Goal: Task Accomplishment & Management: Use online tool/utility

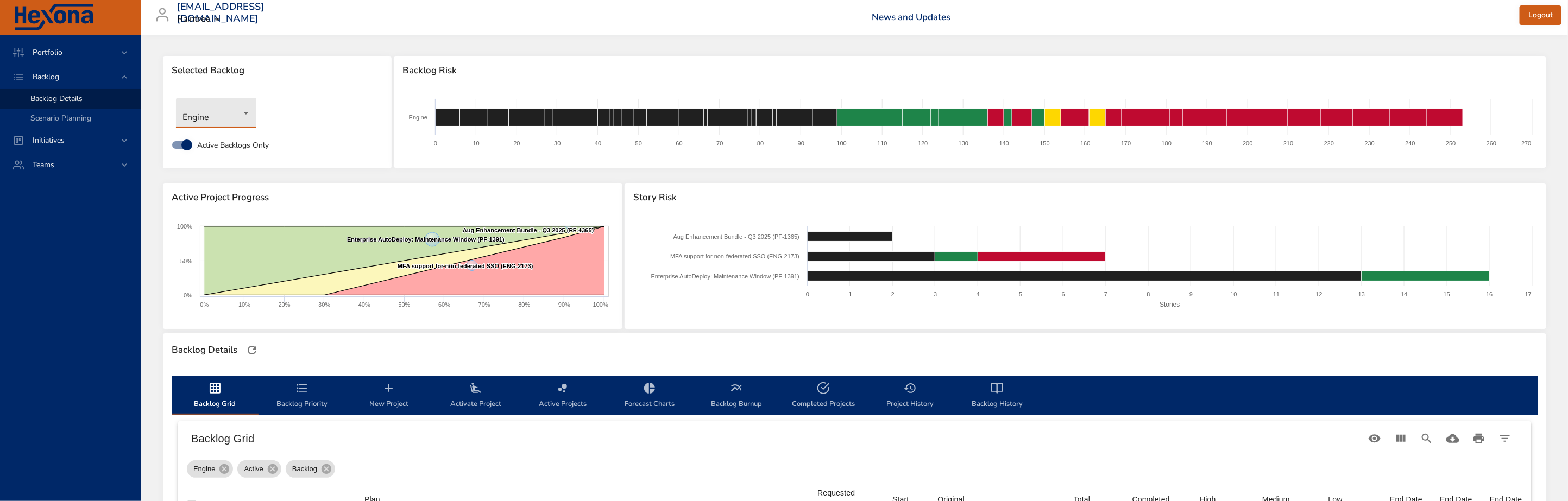
click at [227, 119] on body "Portfolio Backlog Backlog Details Scenario Planning Initiatives Teams [EMAIL_AD…" at bounding box center [784, 250] width 1568 height 501
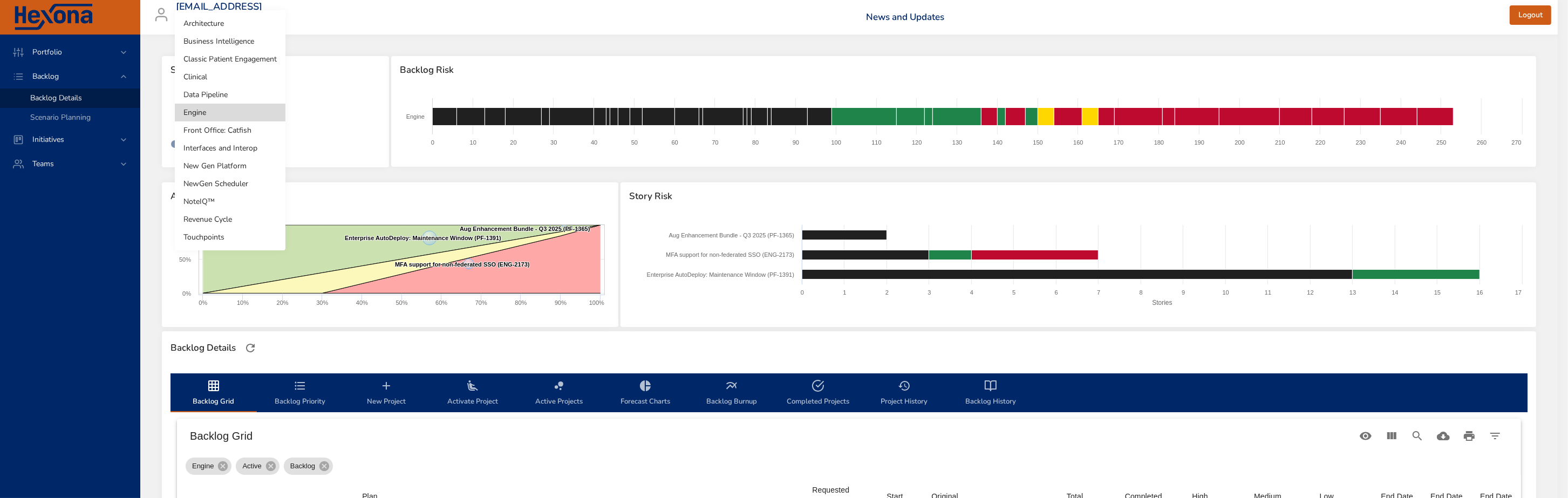
click at [210, 74] on li "Clinical" at bounding box center [230, 77] width 111 height 18
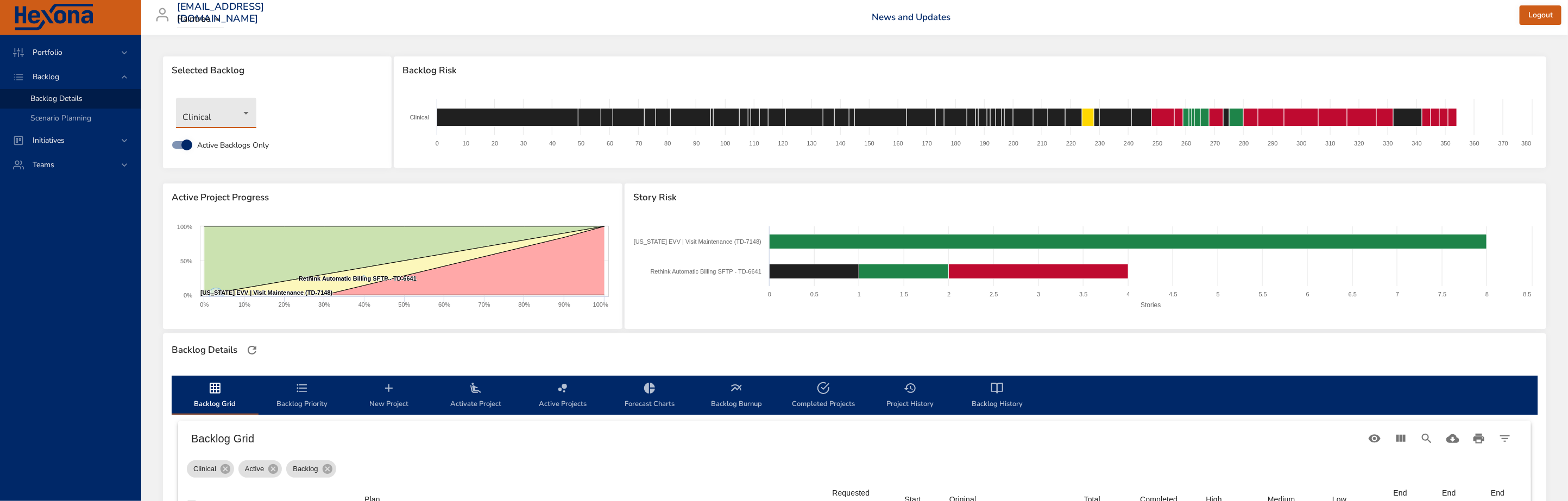
click at [195, 115] on body "Portfolio Backlog Backlog Details Scenario Planning Initiatives Teams priit.par…" at bounding box center [784, 250] width 1568 height 501
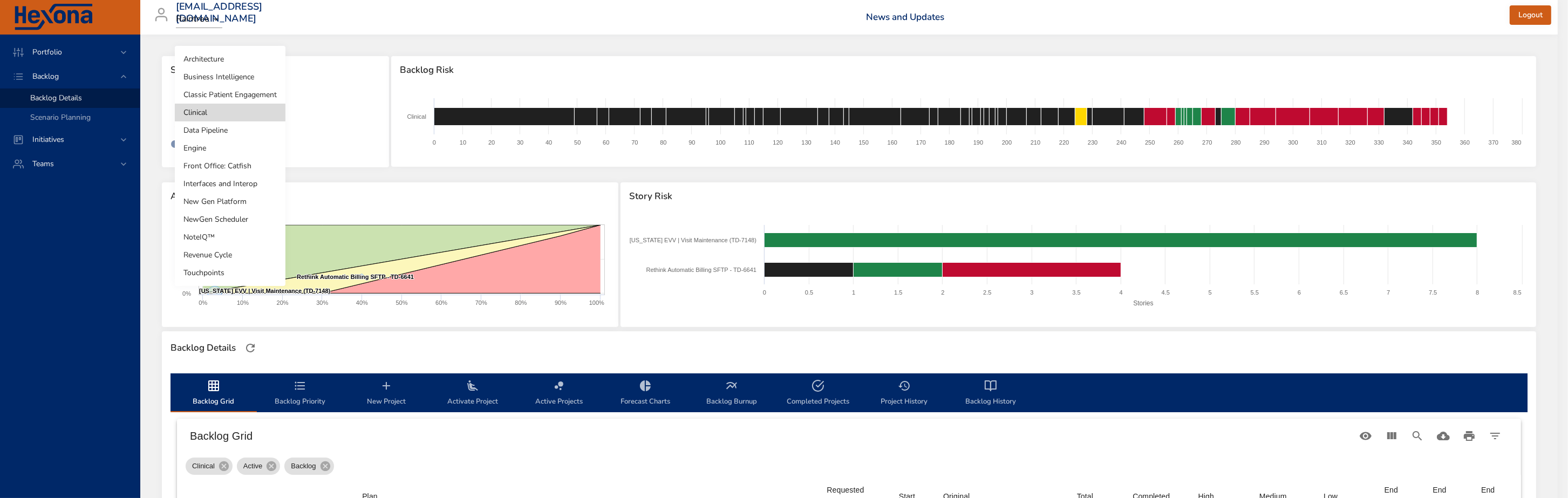
click at [223, 170] on li "Front Office: Catfish" at bounding box center [230, 166] width 111 height 18
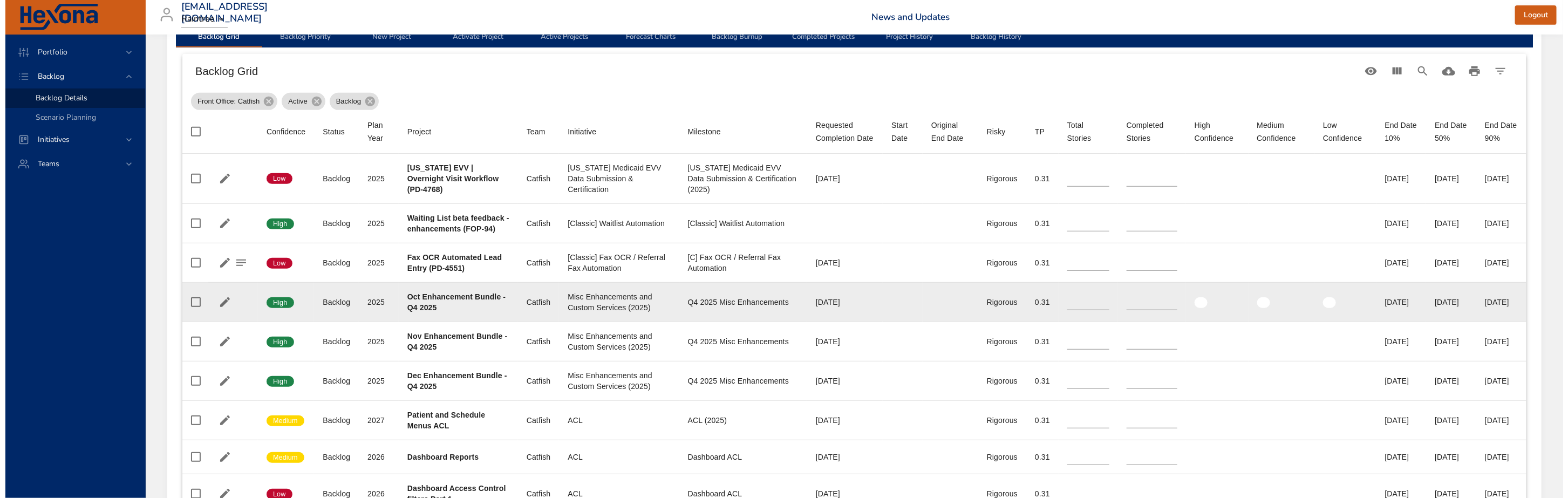
scroll to position [304, 0]
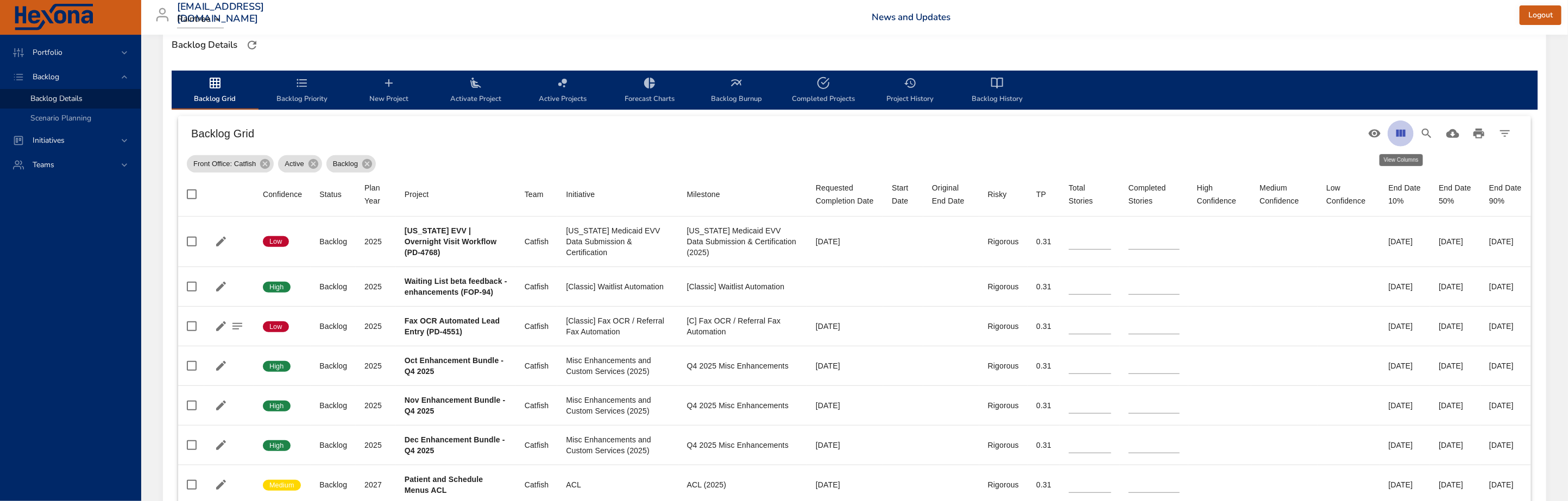
click at [1395, 134] on icon "View Columns" at bounding box center [1400, 133] width 13 height 13
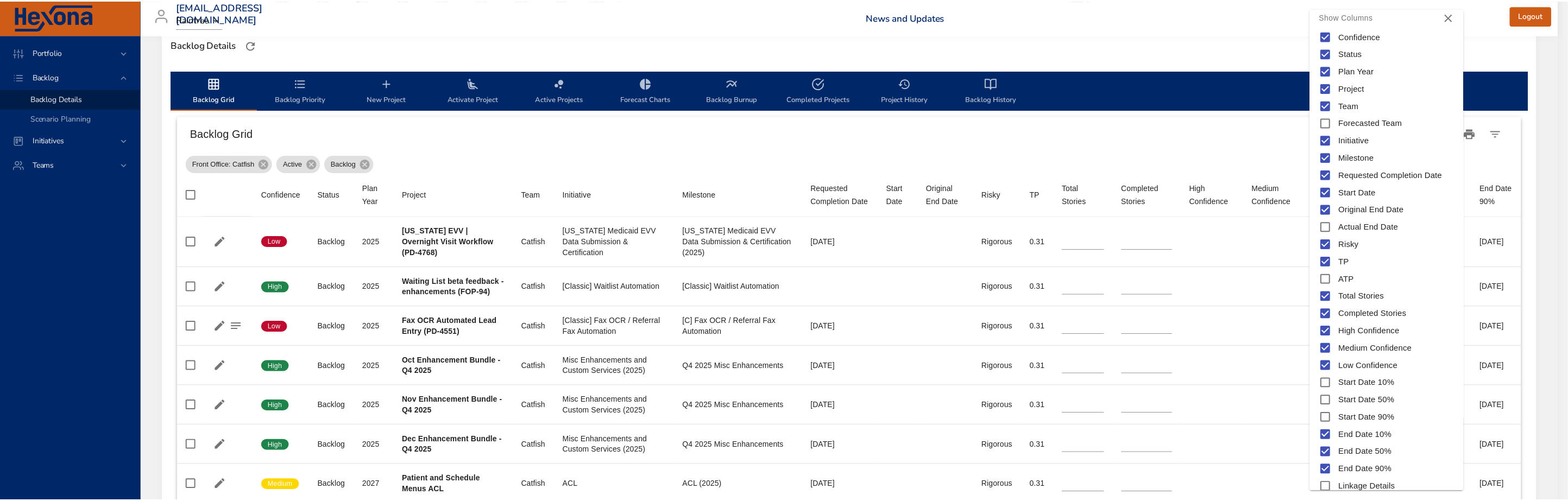
scroll to position [0, 0]
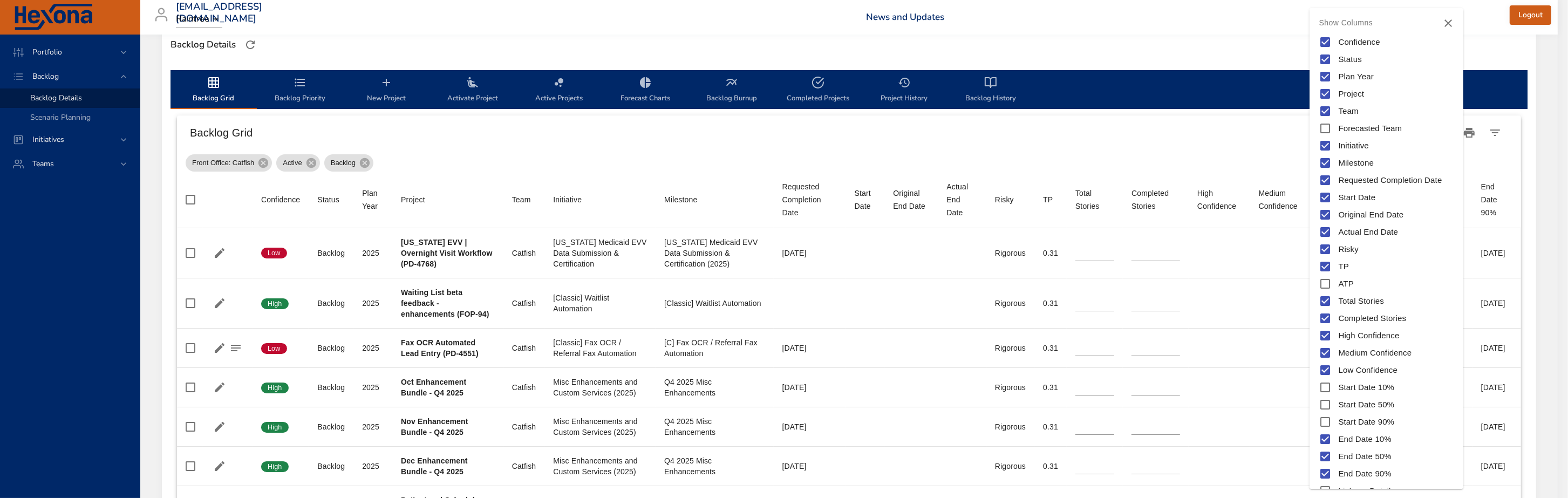
click at [1505, 187] on div at bounding box center [784, 249] width 1568 height 498
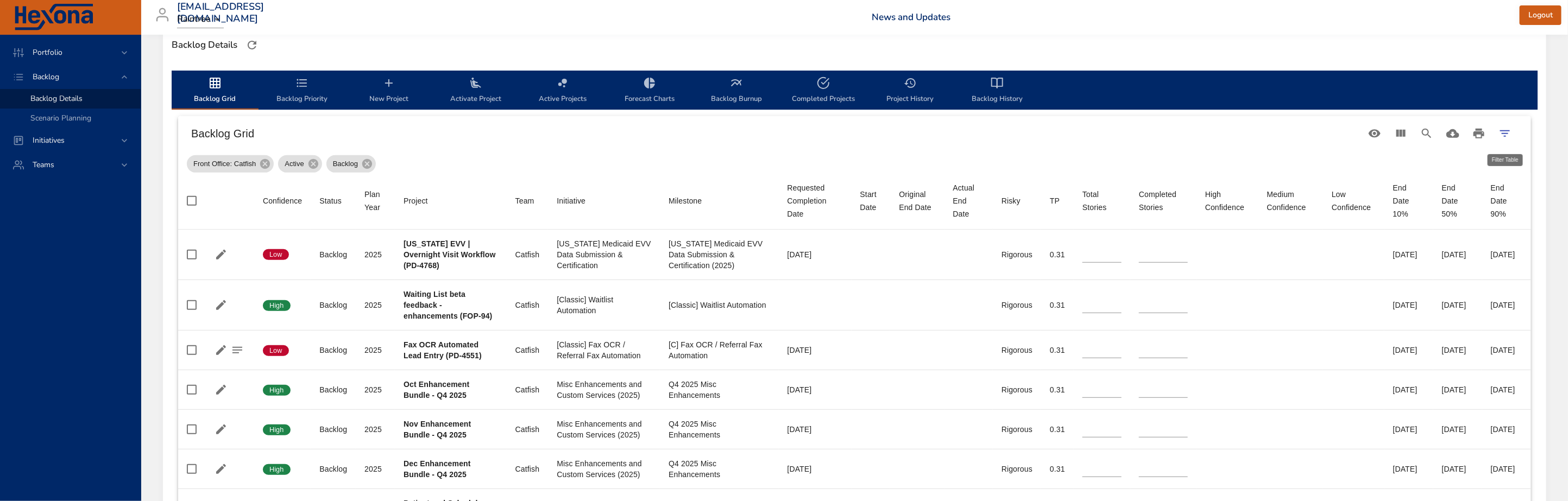
click at [1506, 136] on icon "Filter Table" at bounding box center [1504, 133] width 13 height 13
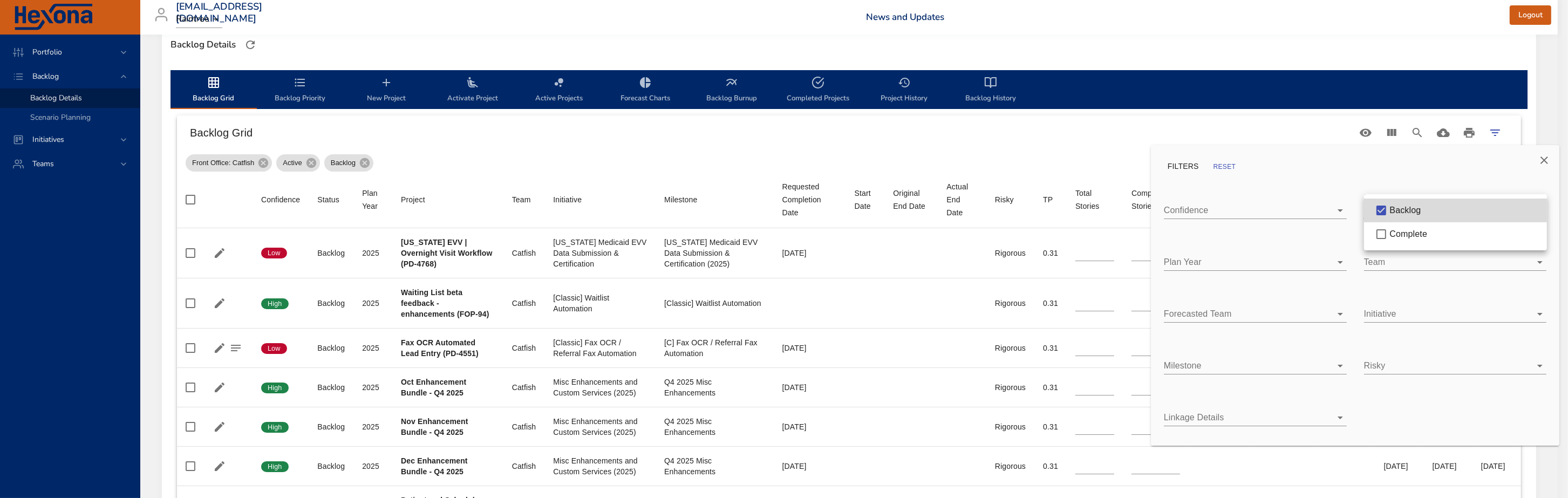
click at [1405, 238] on span "Complete" at bounding box center [1409, 234] width 38 height 9
type input "**"
type input "*"
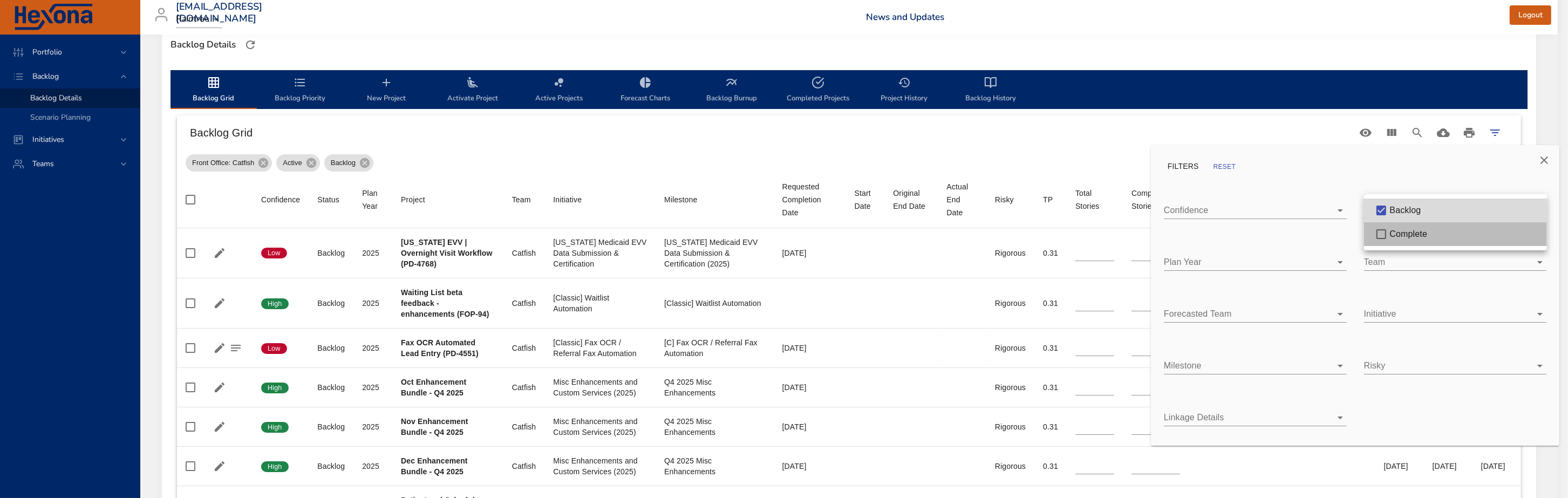
type input "*"
type input "**"
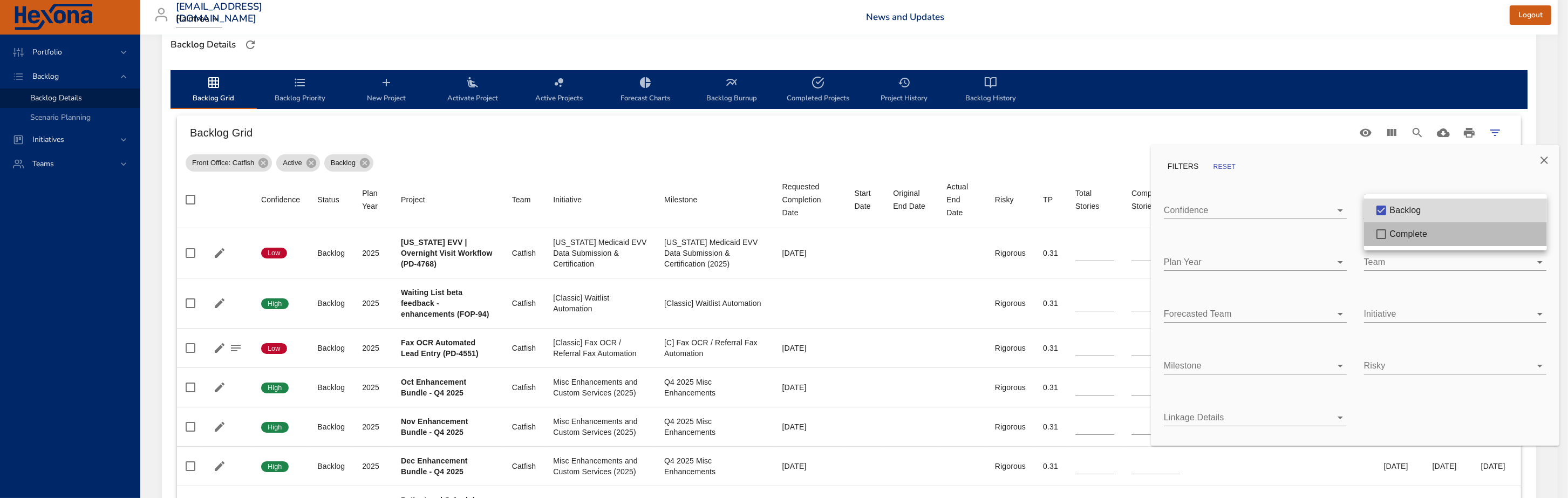
type input "*"
type input "**"
type input "*"
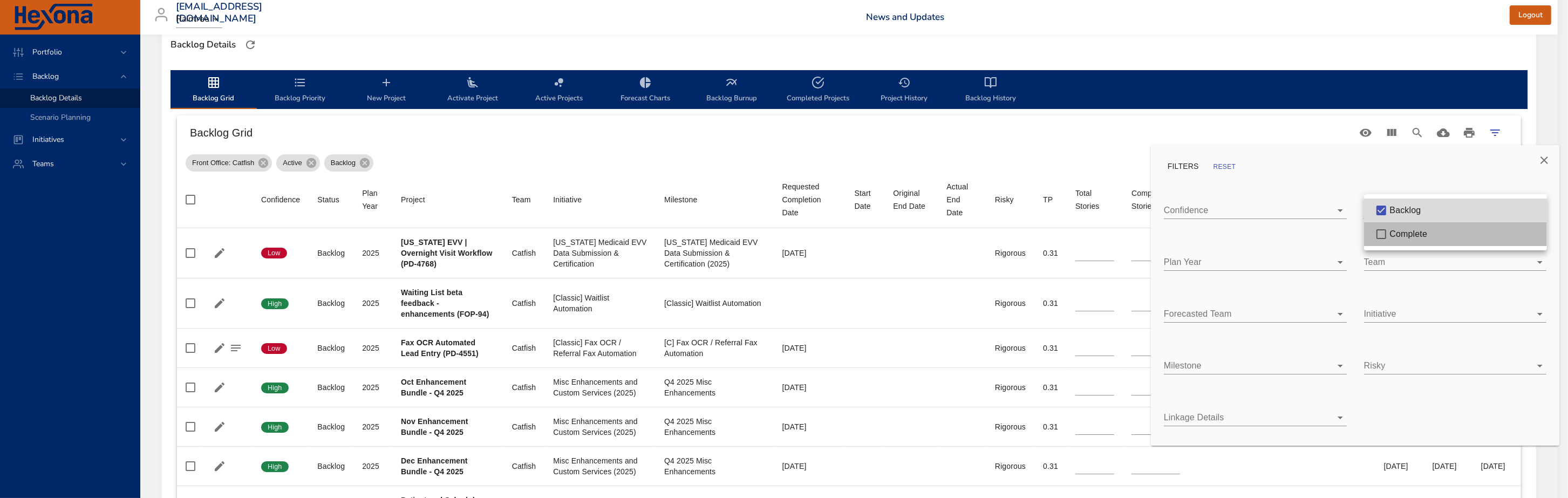
type input "*"
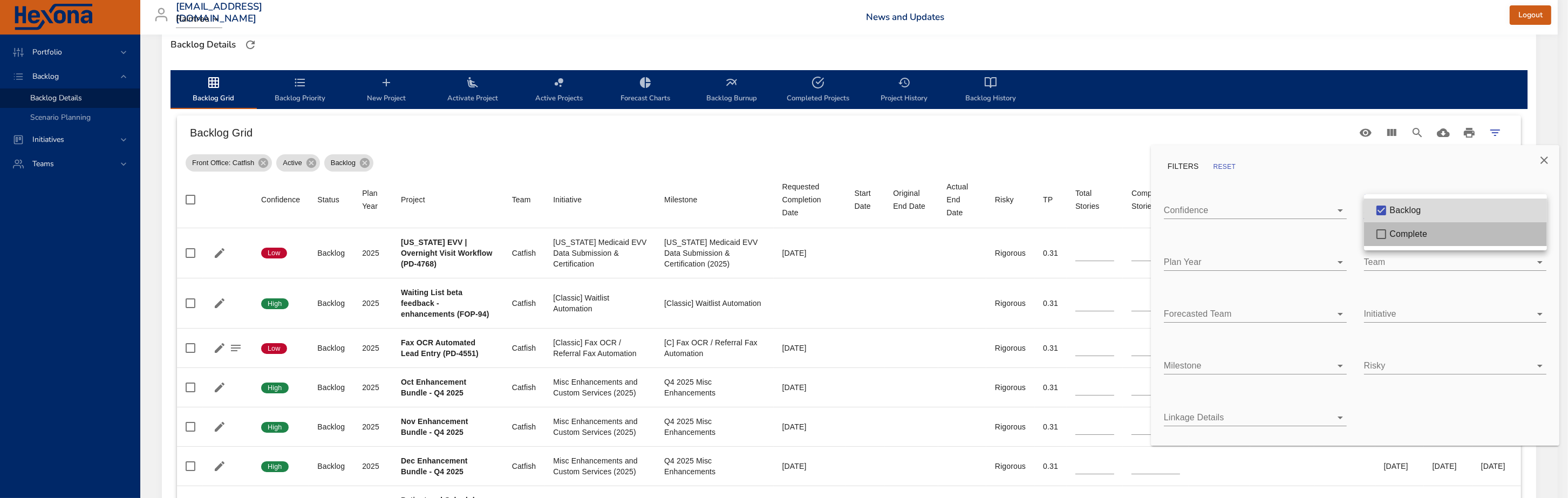
type input "*"
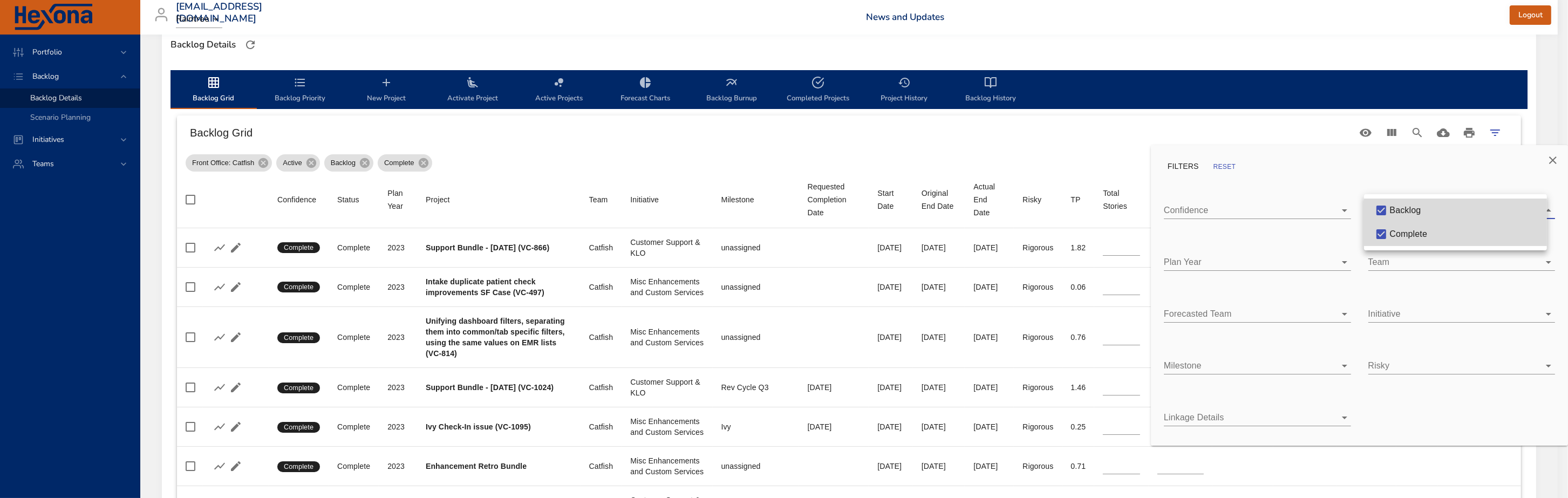
click at [1049, 129] on div at bounding box center [784, 249] width 1568 height 498
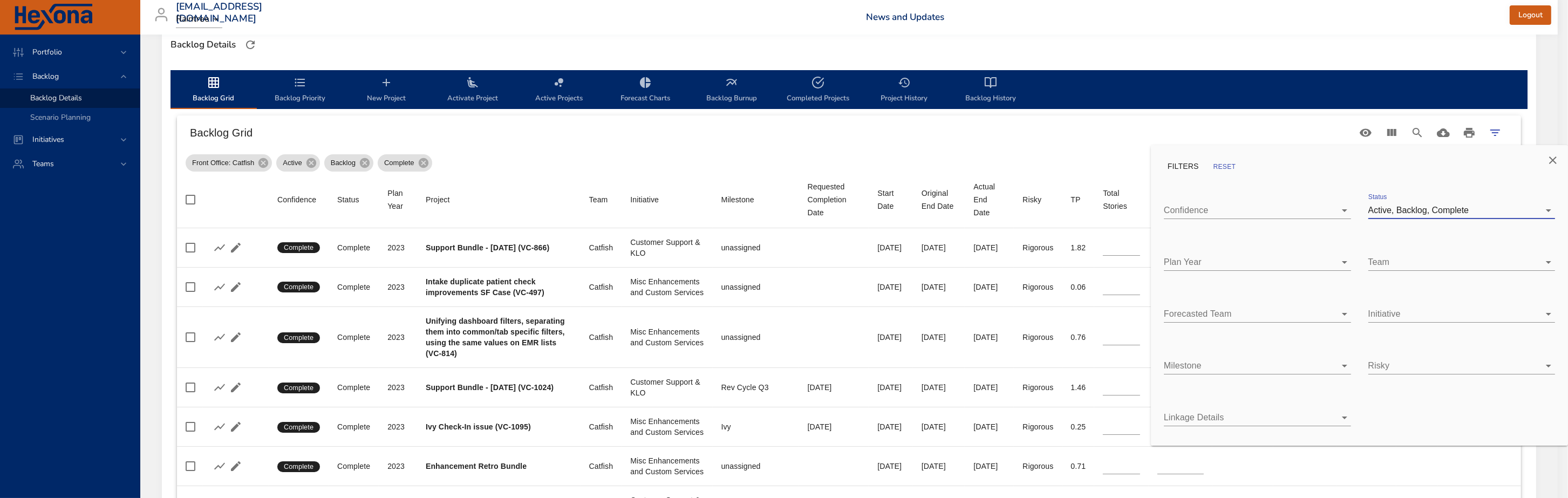
click at [1073, 144] on div at bounding box center [784, 249] width 1568 height 498
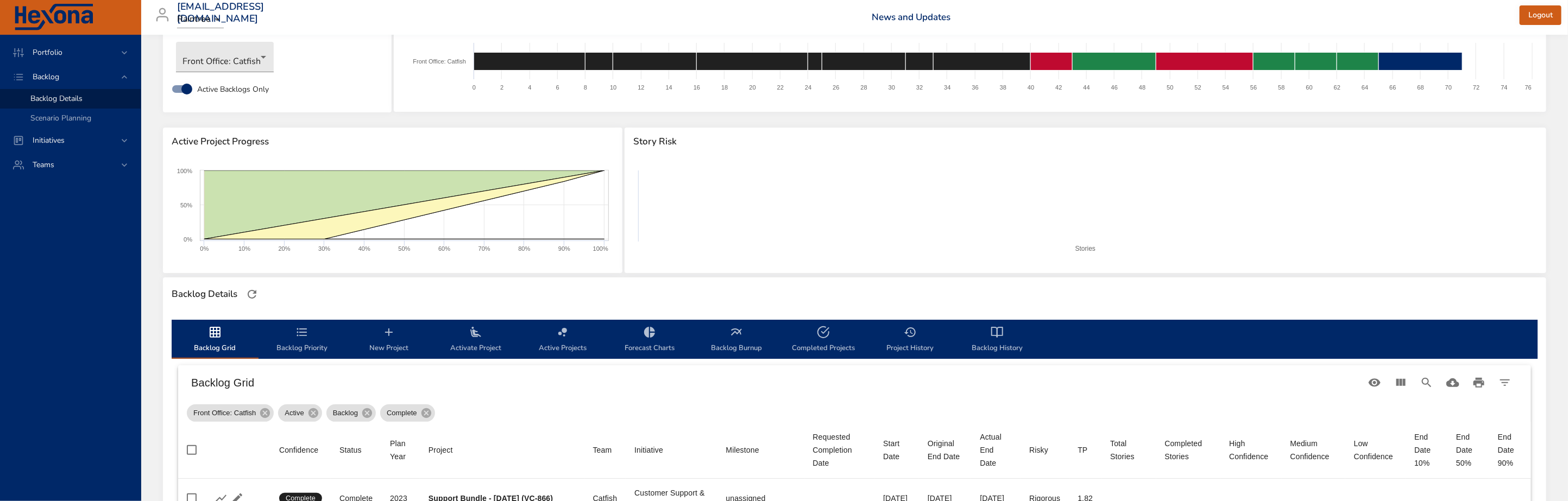
scroll to position [55, 0]
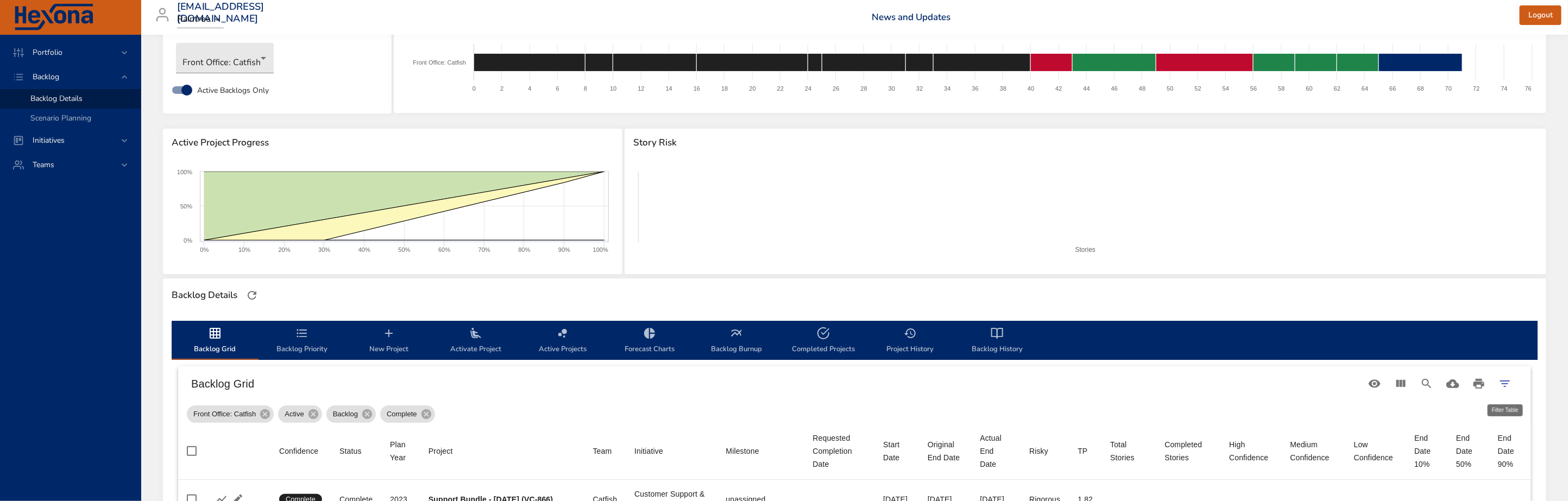
click at [1507, 377] on icon "Filter Table" at bounding box center [1504, 384] width 13 height 13
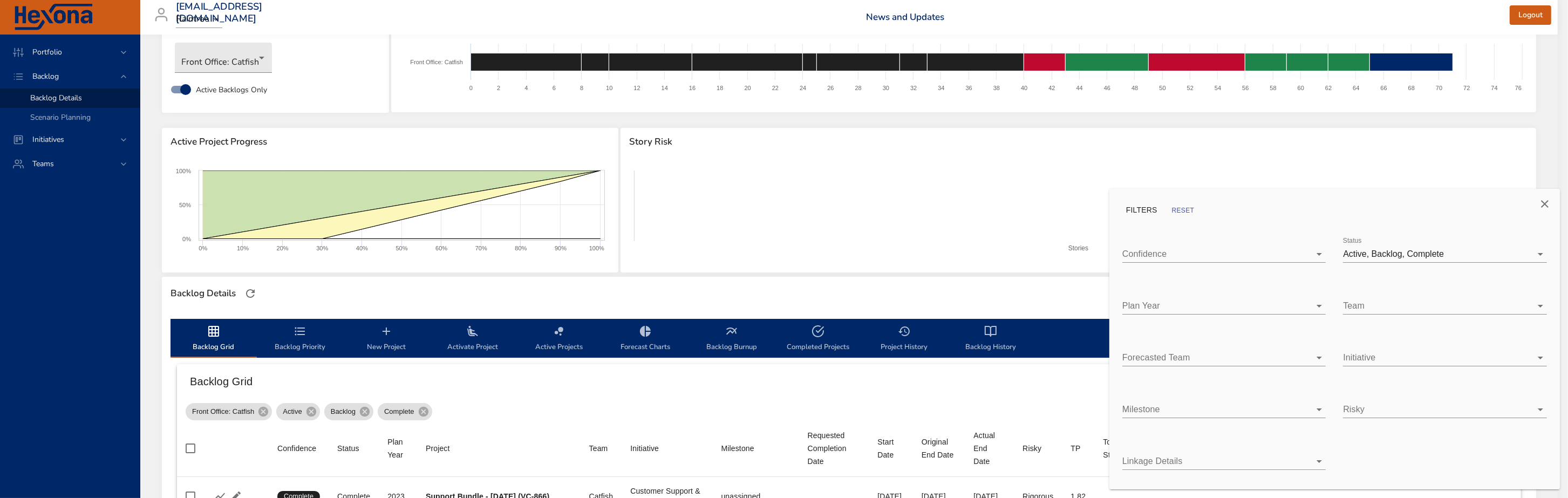
click at [1170, 296] on div "Plan Year ​" at bounding box center [1224, 302] width 203 height 26
click at [1168, 302] on body "Portfolio Backlog Backlog Details Scenario Planning Initiatives Teams priit.par…" at bounding box center [784, 194] width 1568 height 498
type input "*"
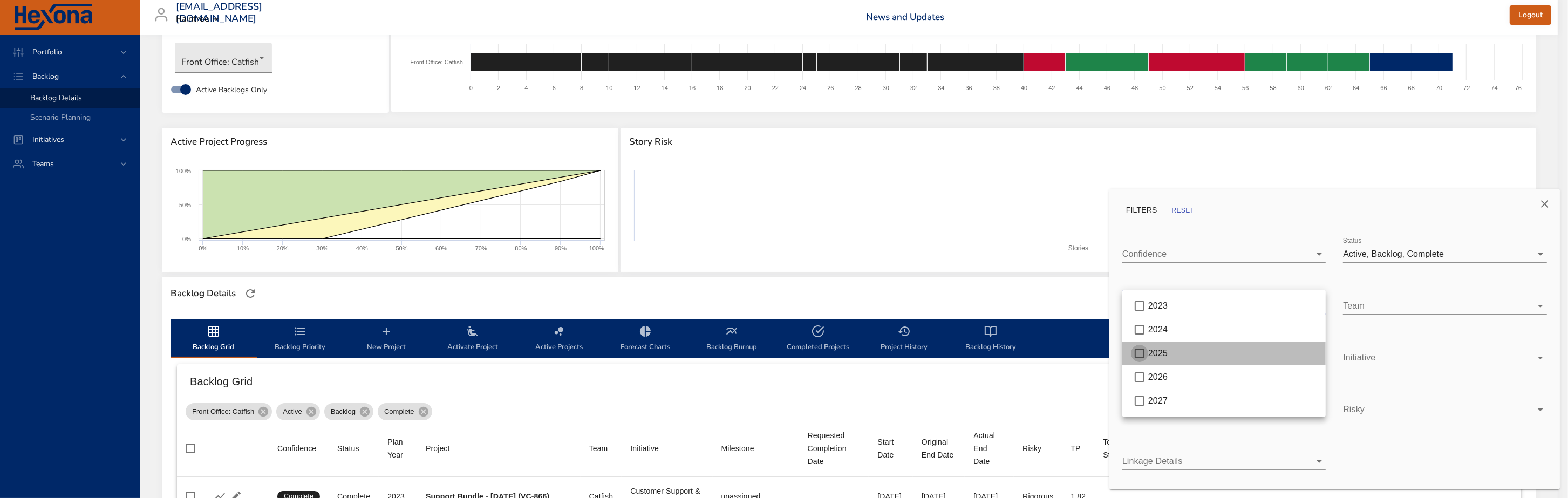
type input "*"
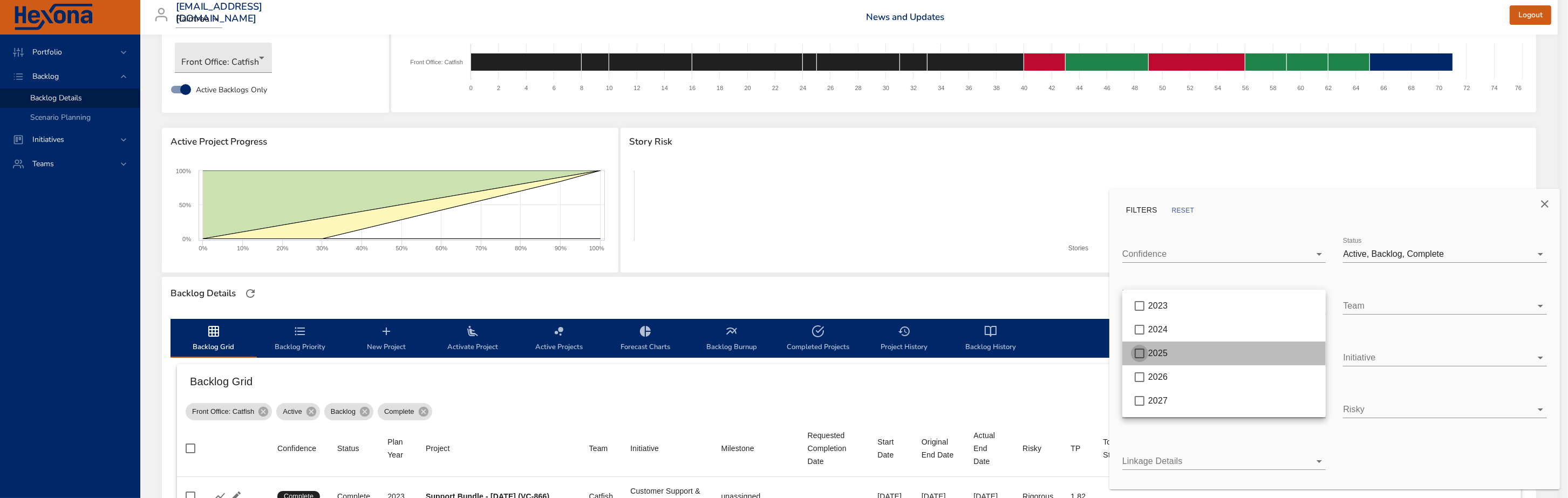
type input "*"
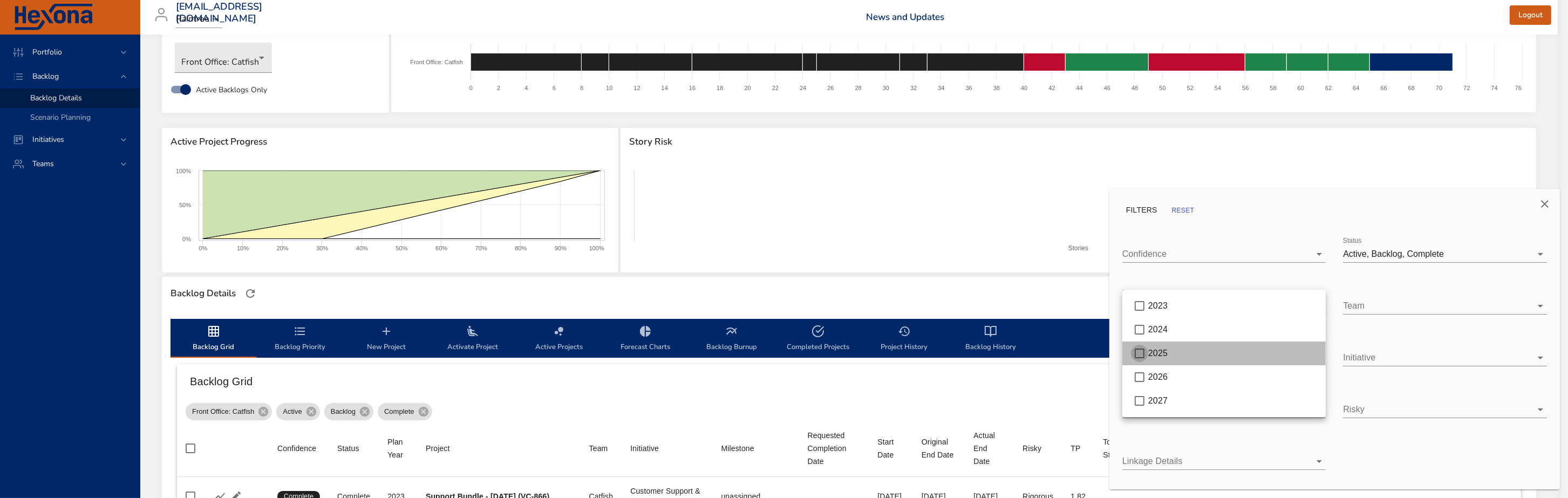
type input "*"
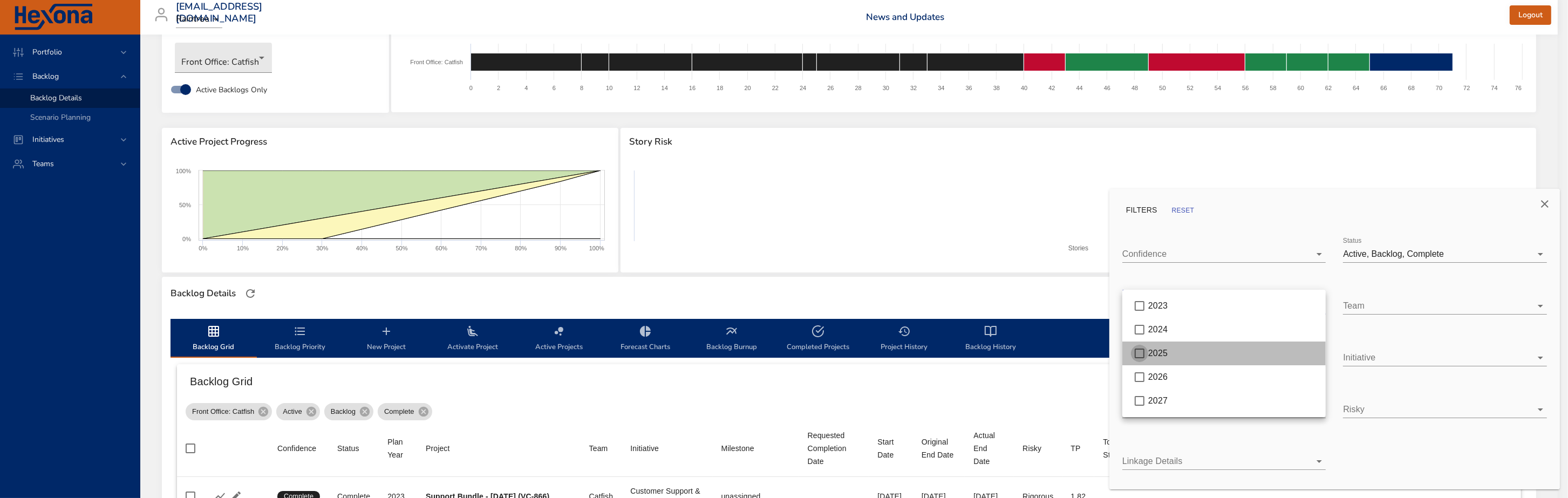
type input "*"
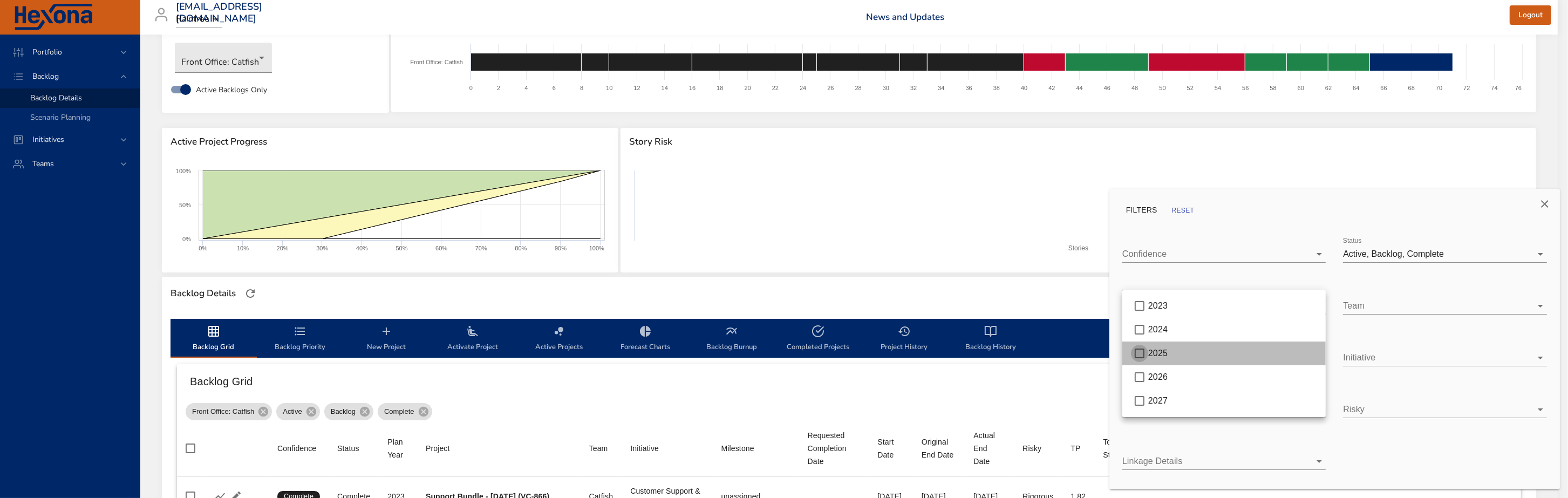
type input "*"
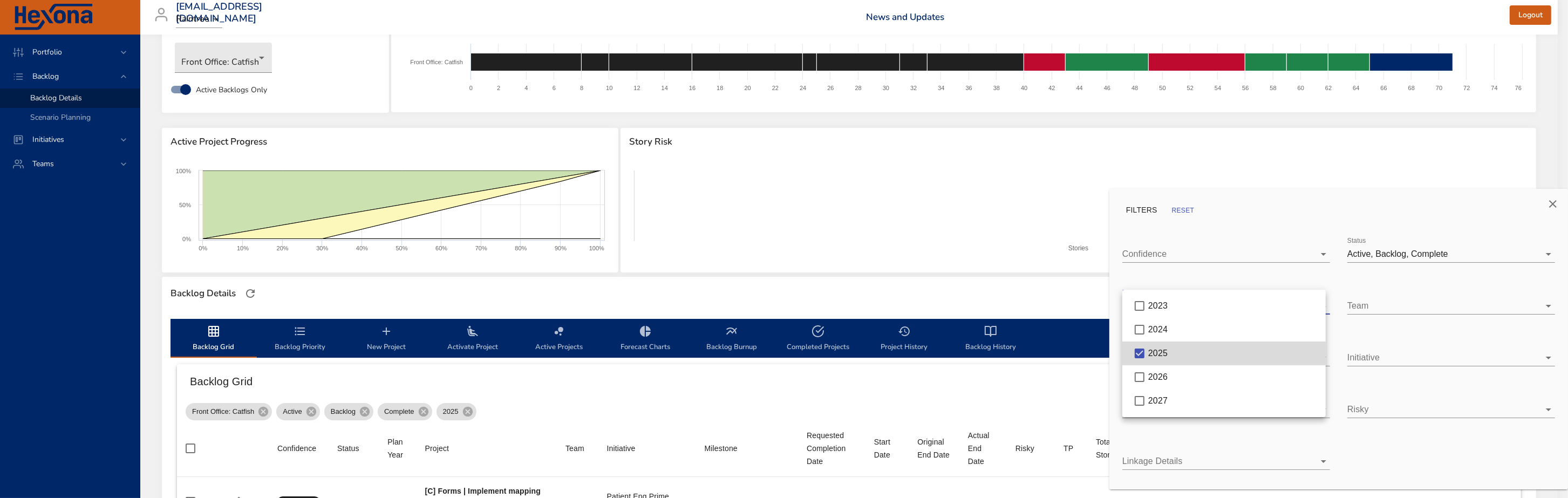
click at [1043, 284] on div at bounding box center [784, 249] width 1568 height 498
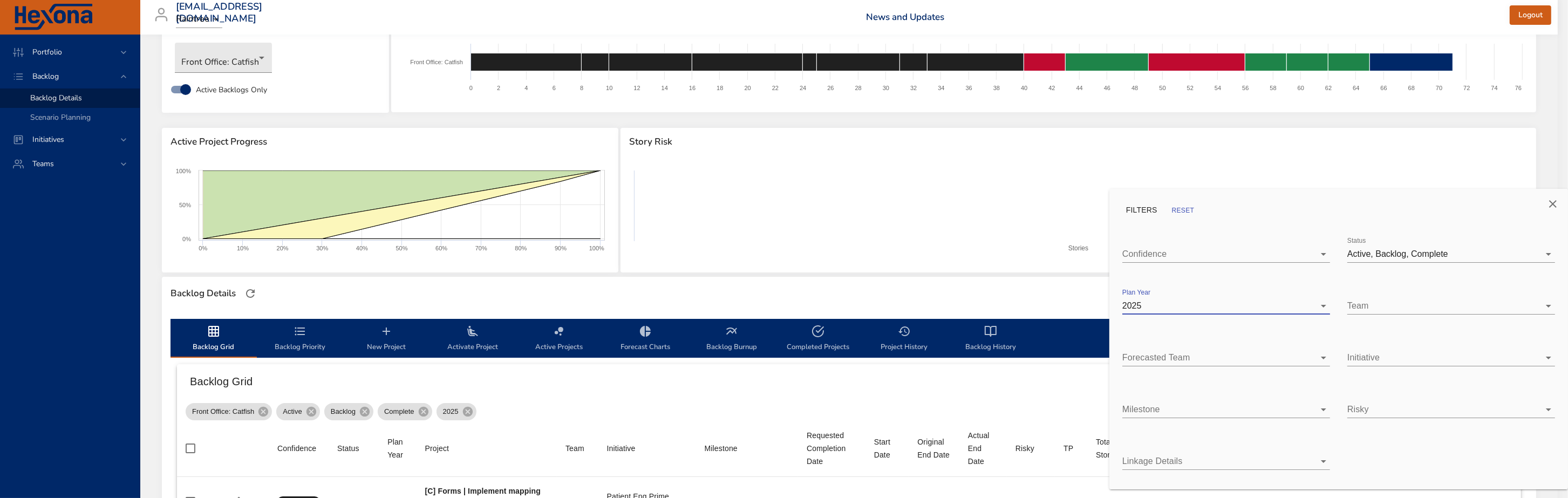
click at [1558, 201] on button "Close" at bounding box center [1554, 204] width 26 height 26
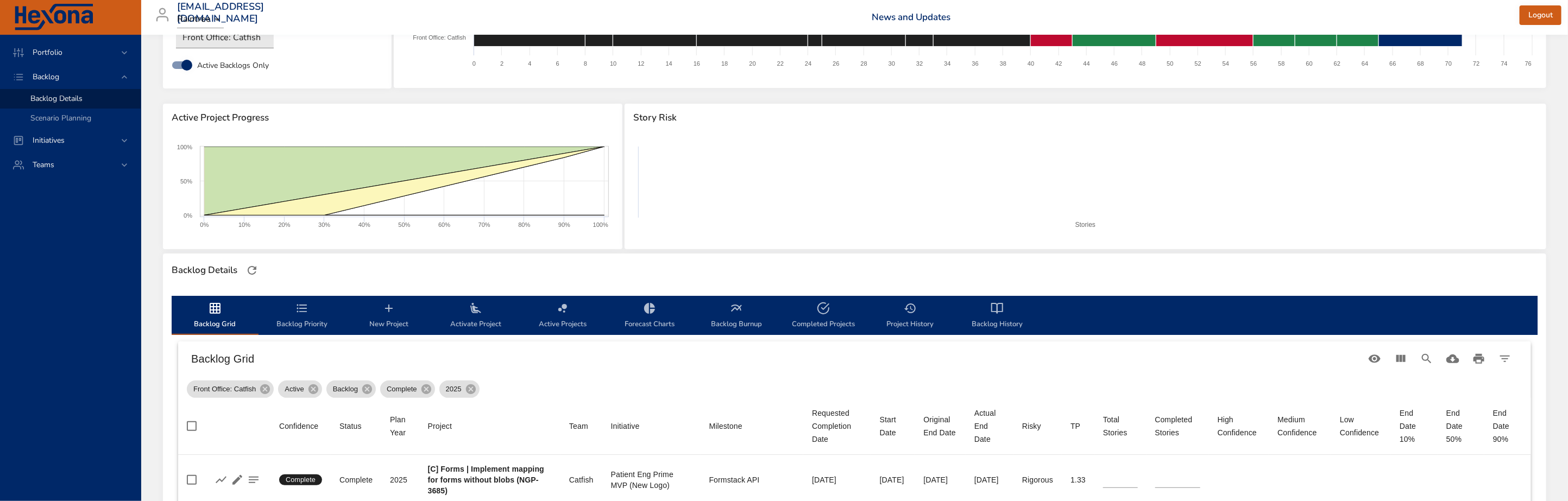
scroll to position [0, 0]
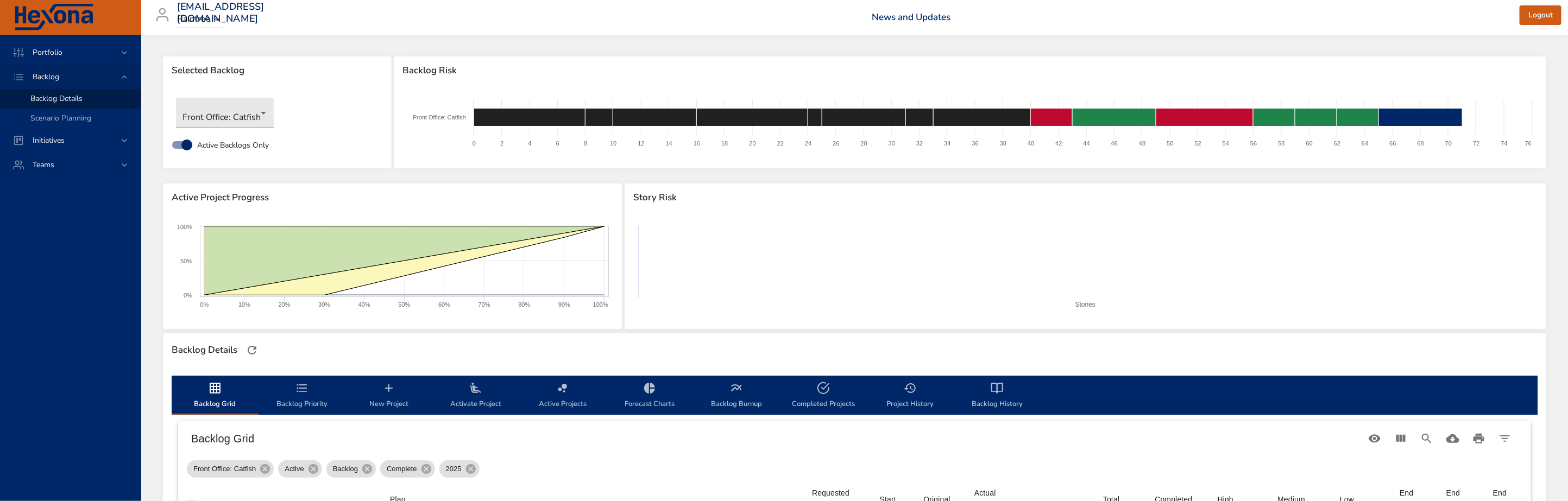
click at [65, 78] on span "Backlog" at bounding box center [46, 77] width 44 height 10
click at [65, 100] on span "Backlog Details" at bounding box center [56, 98] width 52 height 10
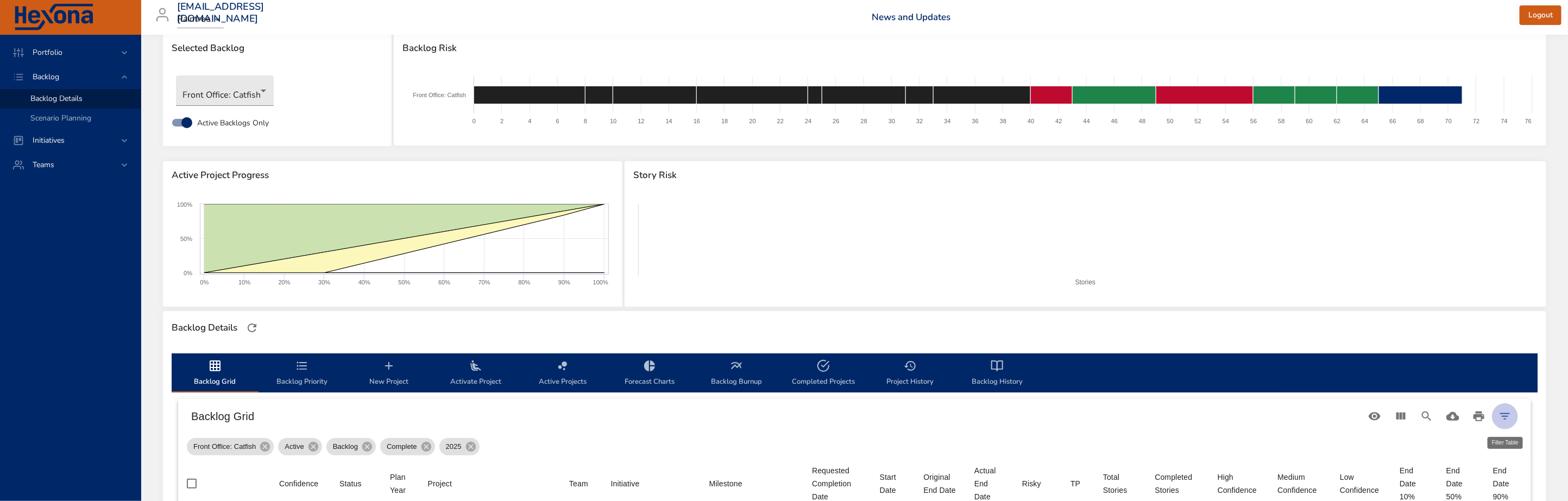
click at [1500, 412] on icon "Filter Table" at bounding box center [1504, 416] width 13 height 13
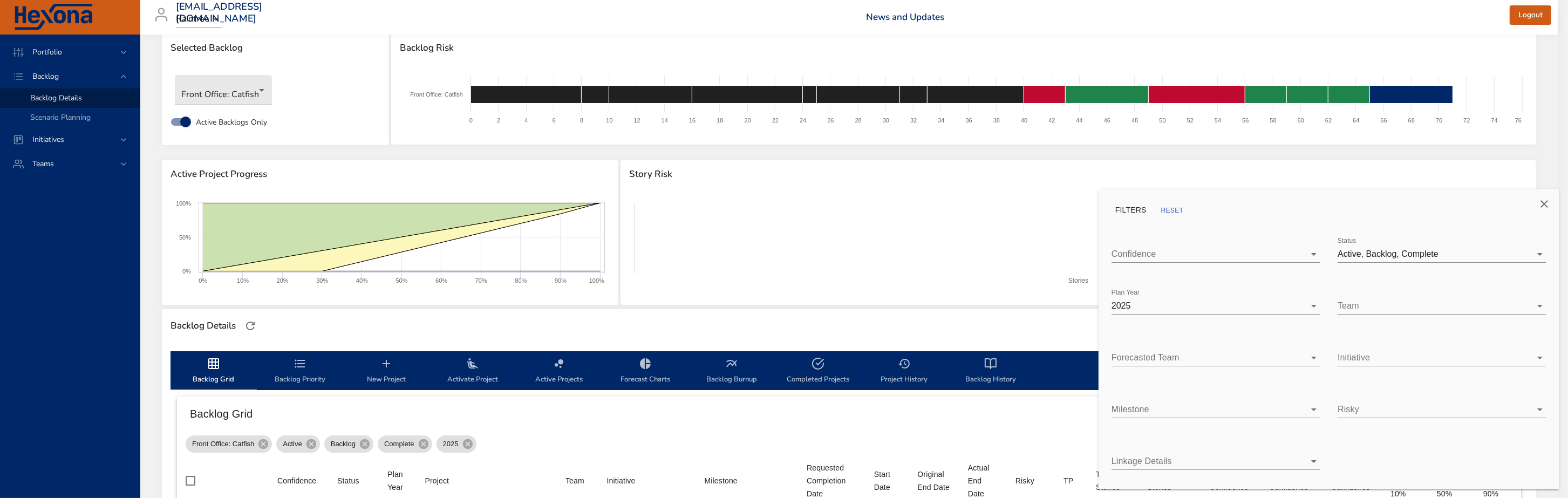
click at [1543, 253] on body "Portfolio Backlog Backlog Details Scenario Planning Initiatives Teams priit.par…" at bounding box center [784, 227] width 1568 height 498
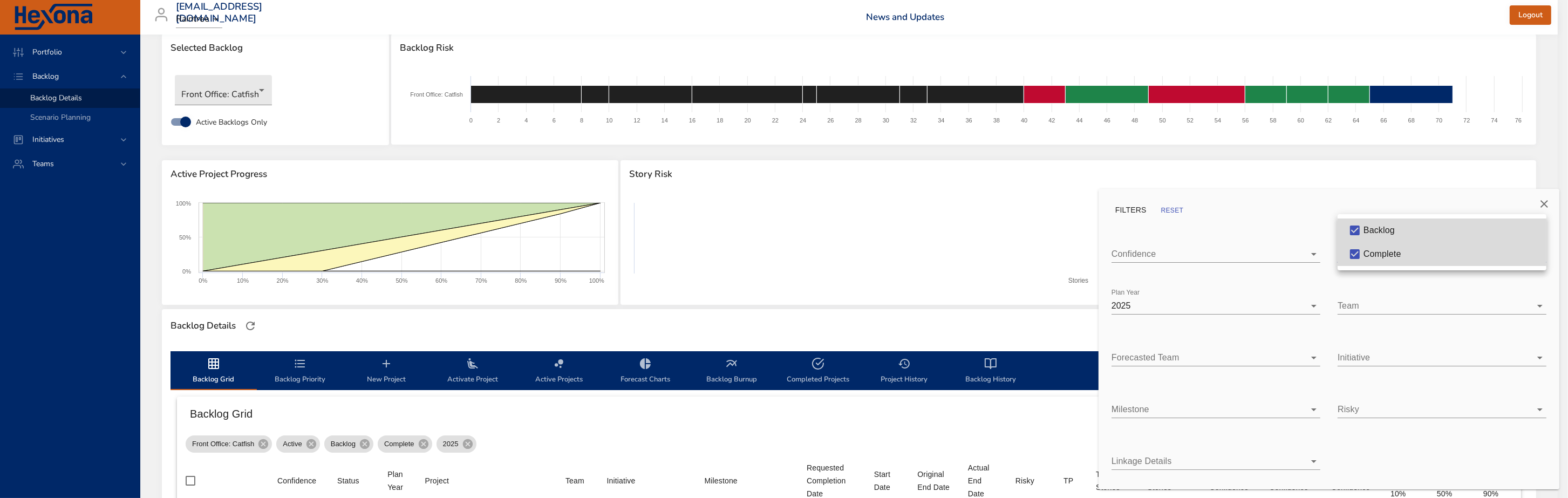
type input "*"
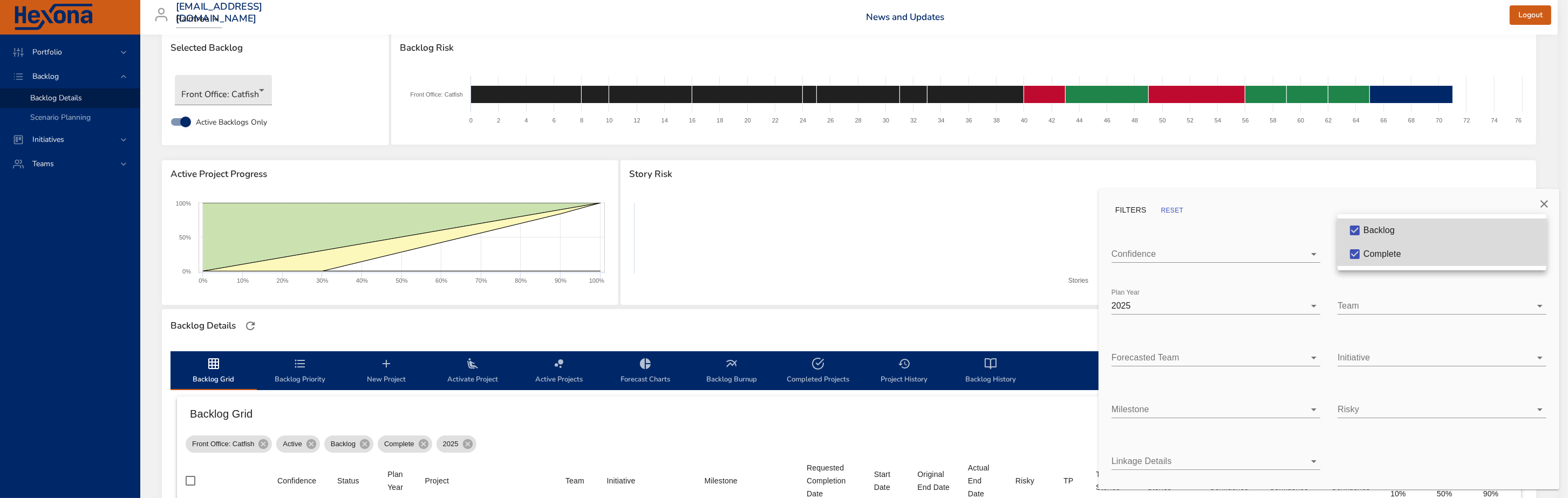
type input "*"
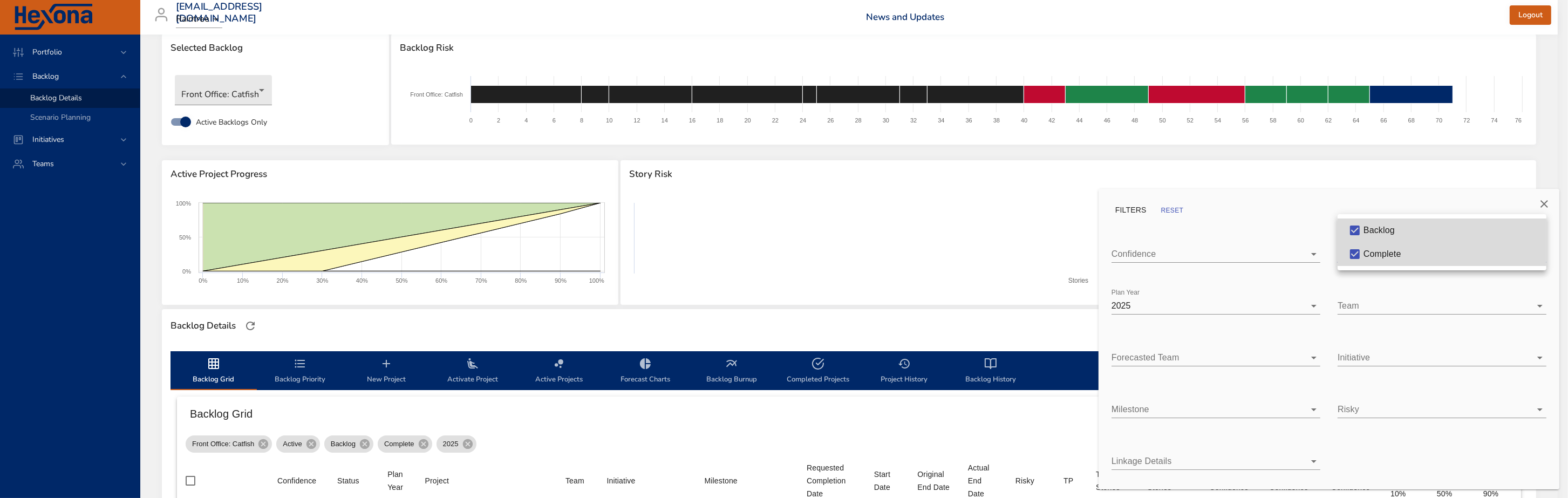
type input "*"
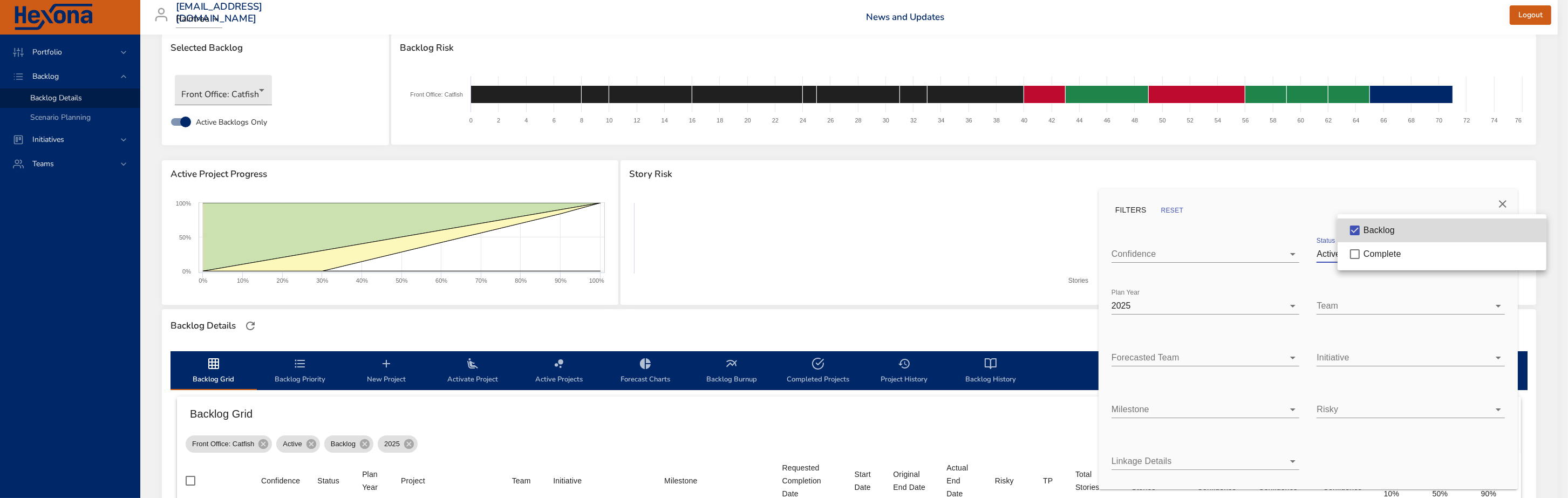
click at [976, 240] on div at bounding box center [784, 249] width 1568 height 498
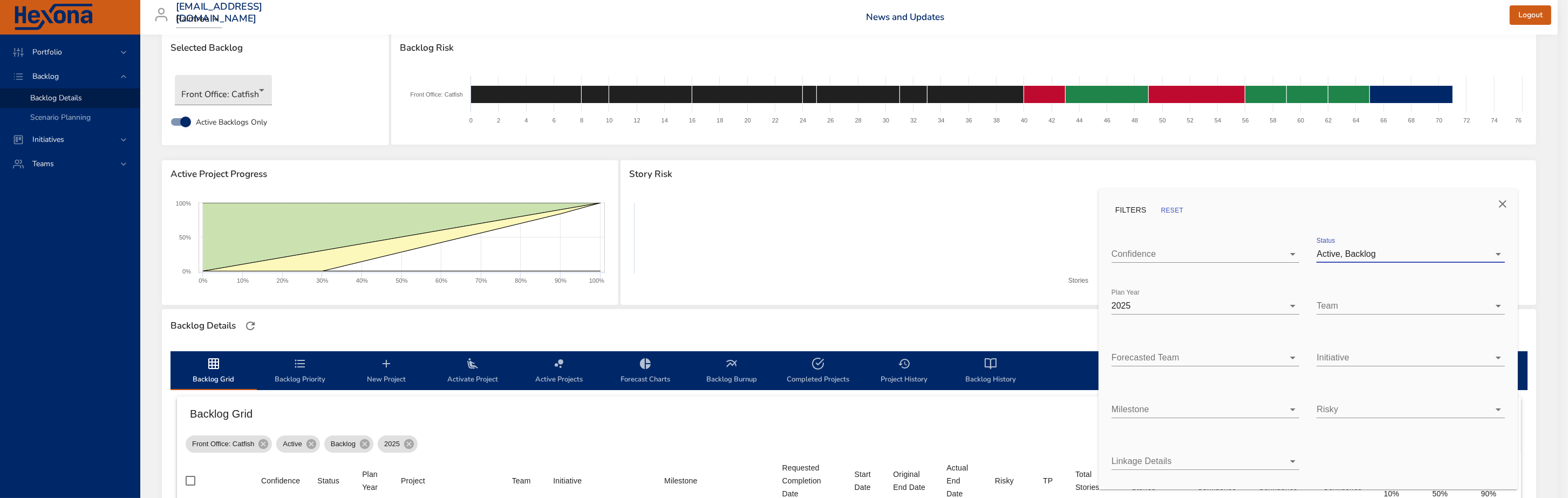
click at [1297, 304] on body "Portfolio Backlog Backlog Details Scenario Planning Initiatives Teams priit.par…" at bounding box center [784, 227] width 1568 height 498
click at [925, 260] on div at bounding box center [784, 249] width 1568 height 498
drag, startPoint x: 1501, startPoint y: 201, endPoint x: 1478, endPoint y: 206, distance: 23.5
click at [1501, 201] on button "Close" at bounding box center [1492, 204] width 26 height 26
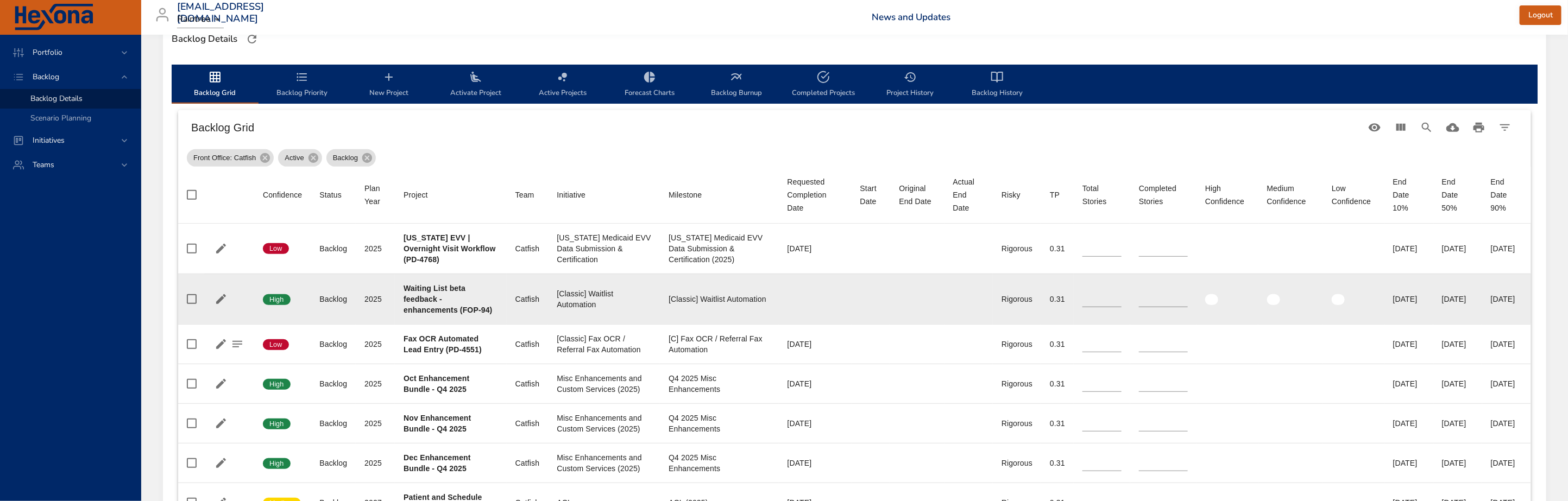
scroll to position [0, 0]
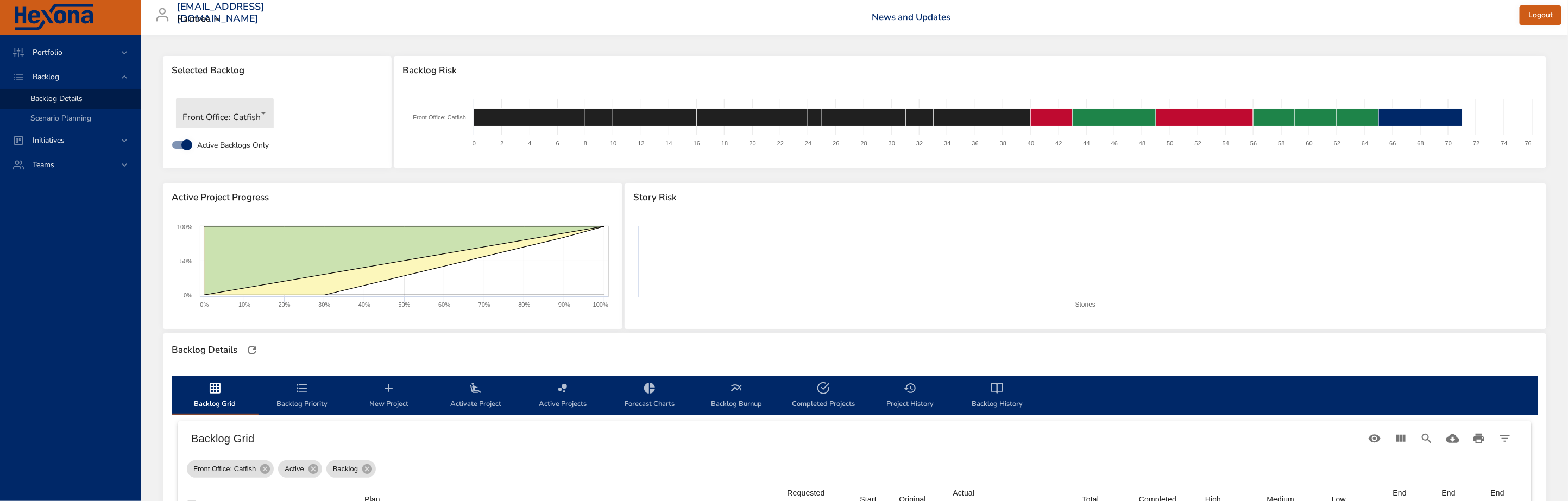
click at [245, 122] on body "Portfolio Backlog Backlog Details Scenario Planning Initiatives Teams priit.par…" at bounding box center [784, 250] width 1568 height 501
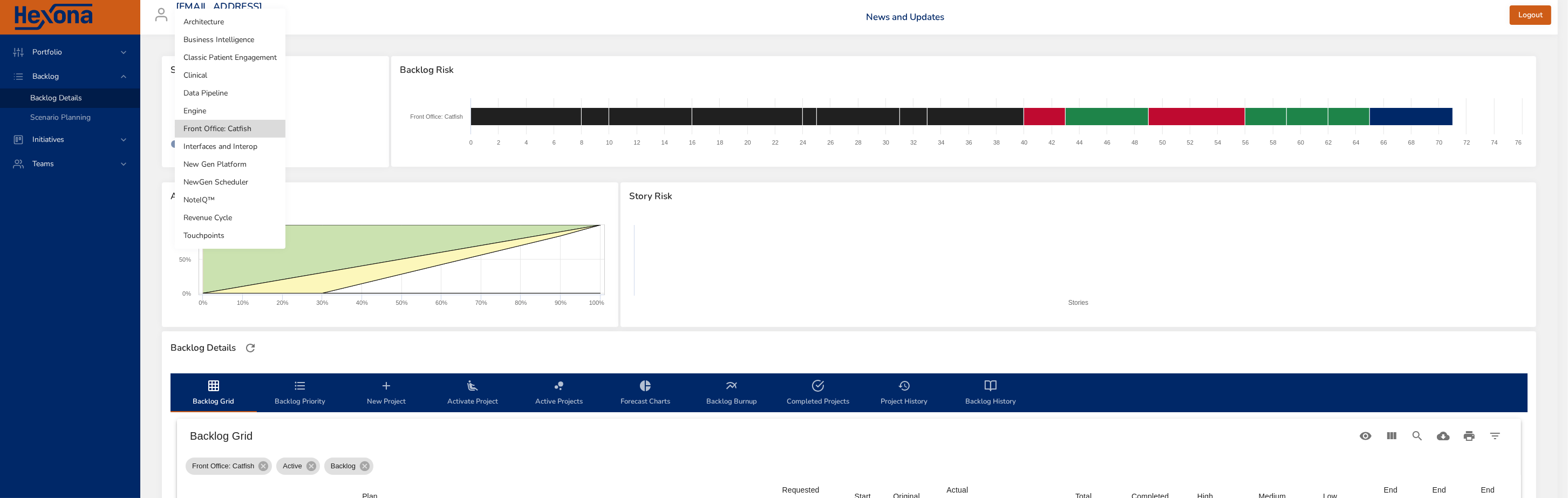
click at [214, 193] on li "NoteIQ™" at bounding box center [230, 200] width 111 height 18
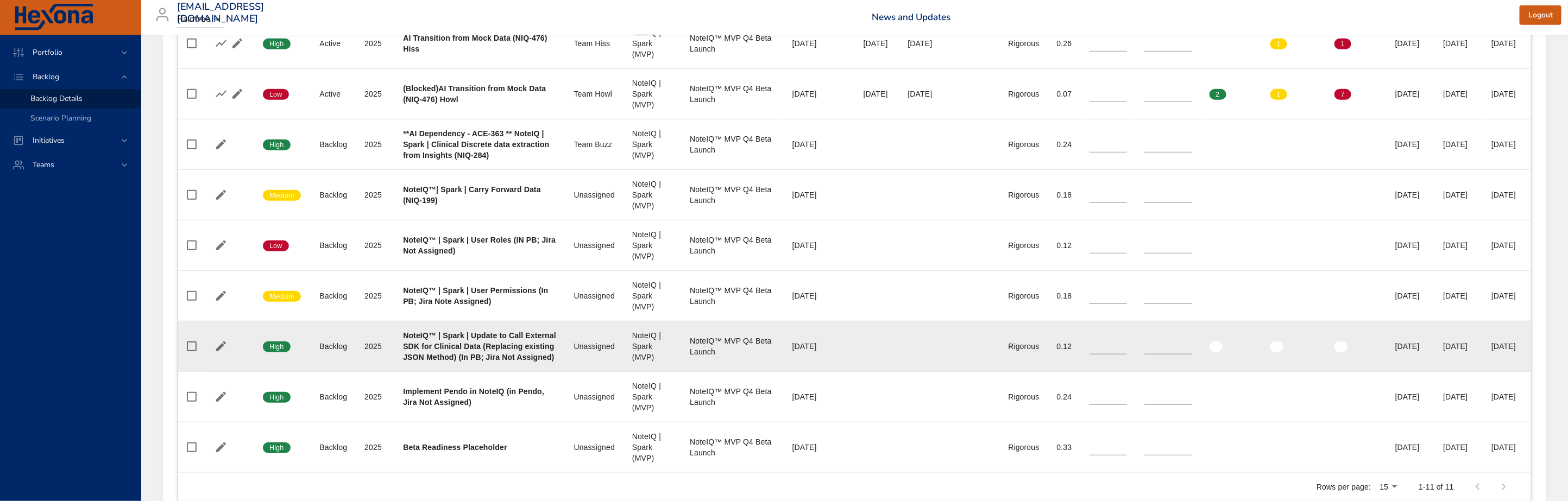
scroll to position [652, 0]
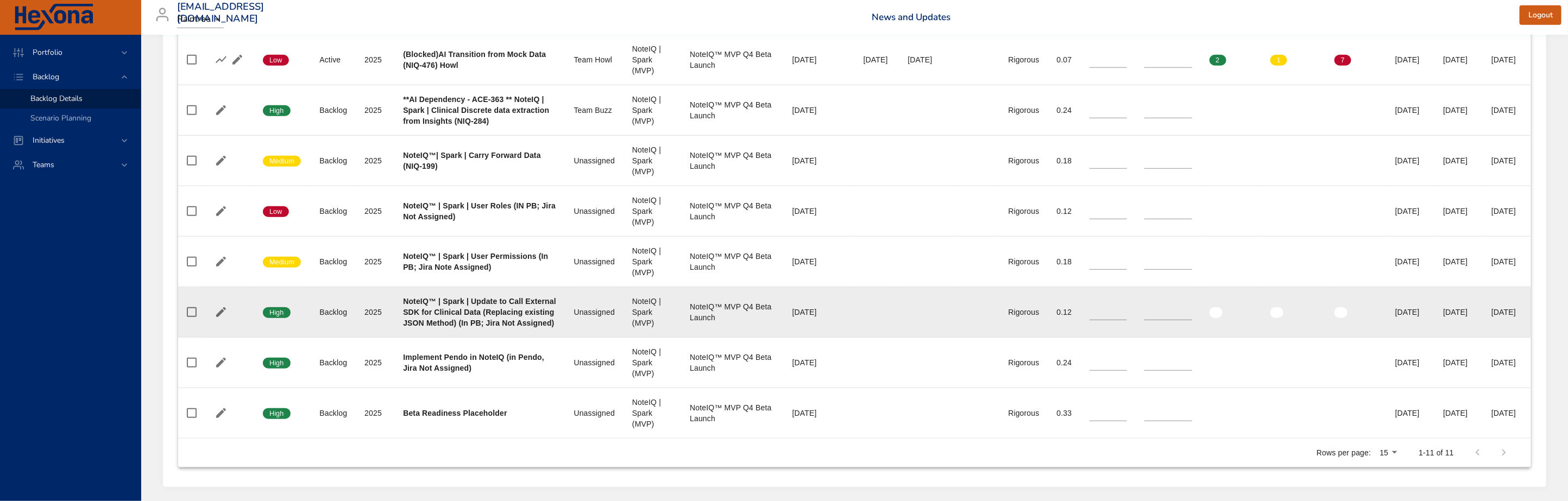
click at [632, 328] on div "NoteIQ | Spark (MVP)" at bounding box center [652, 312] width 40 height 32
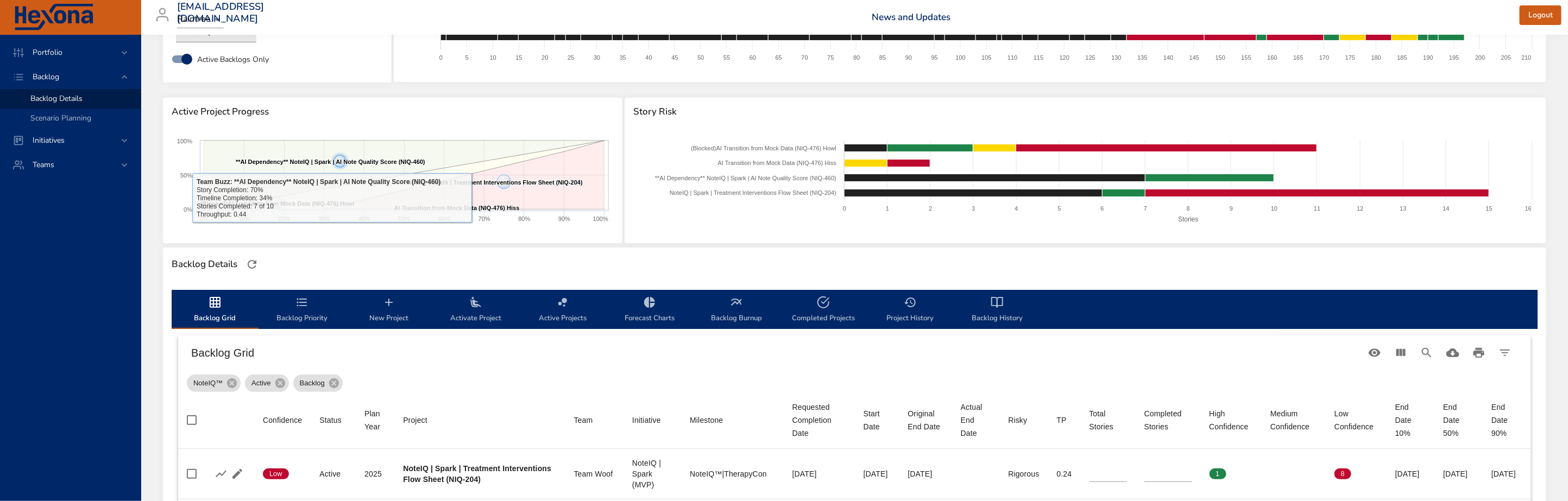
scroll to position [208, 0]
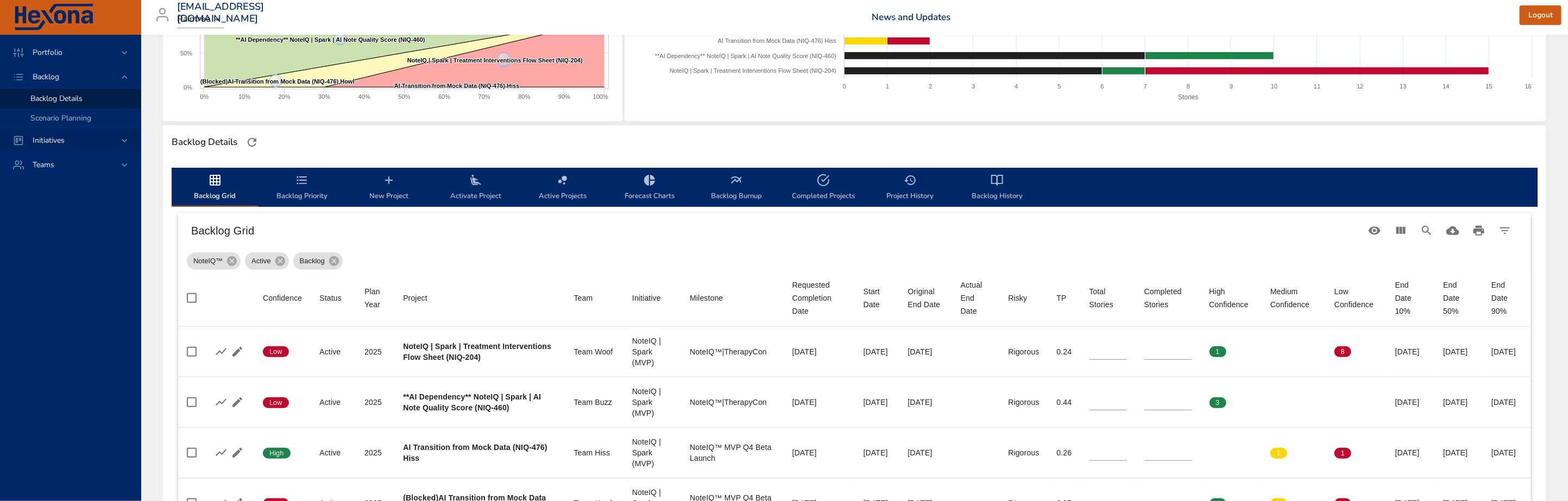
click at [62, 140] on span "Initiatives" at bounding box center [49, 140] width 50 height 10
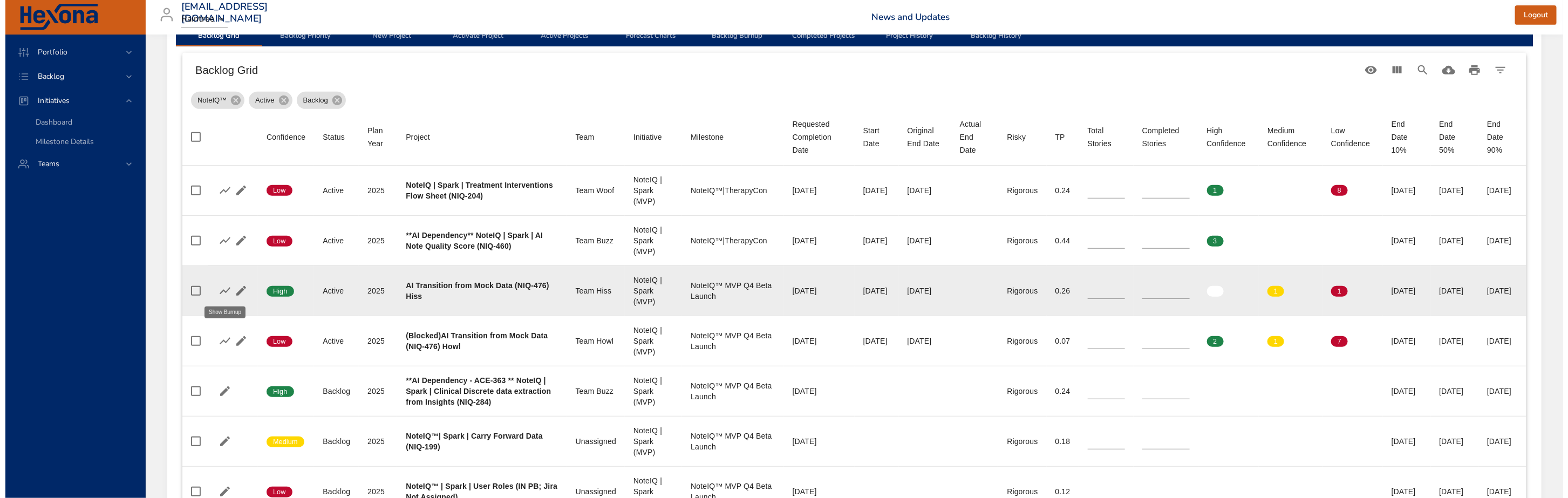
scroll to position [368, 0]
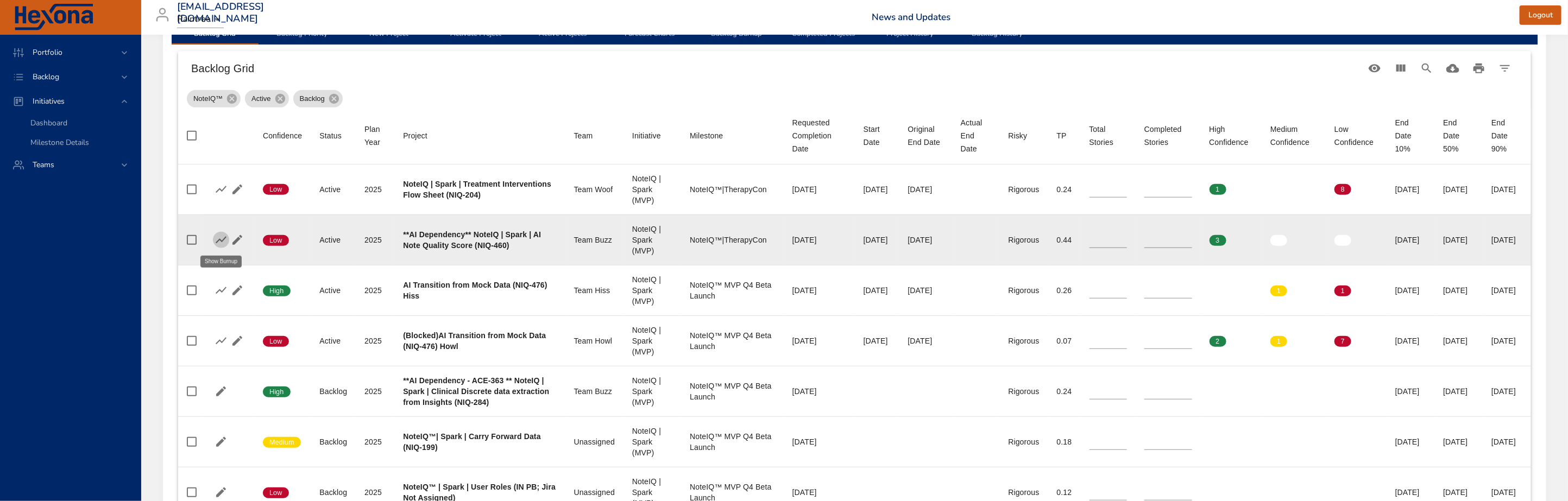
click at [216, 241] on icon "button" at bounding box center [220, 240] width 13 height 13
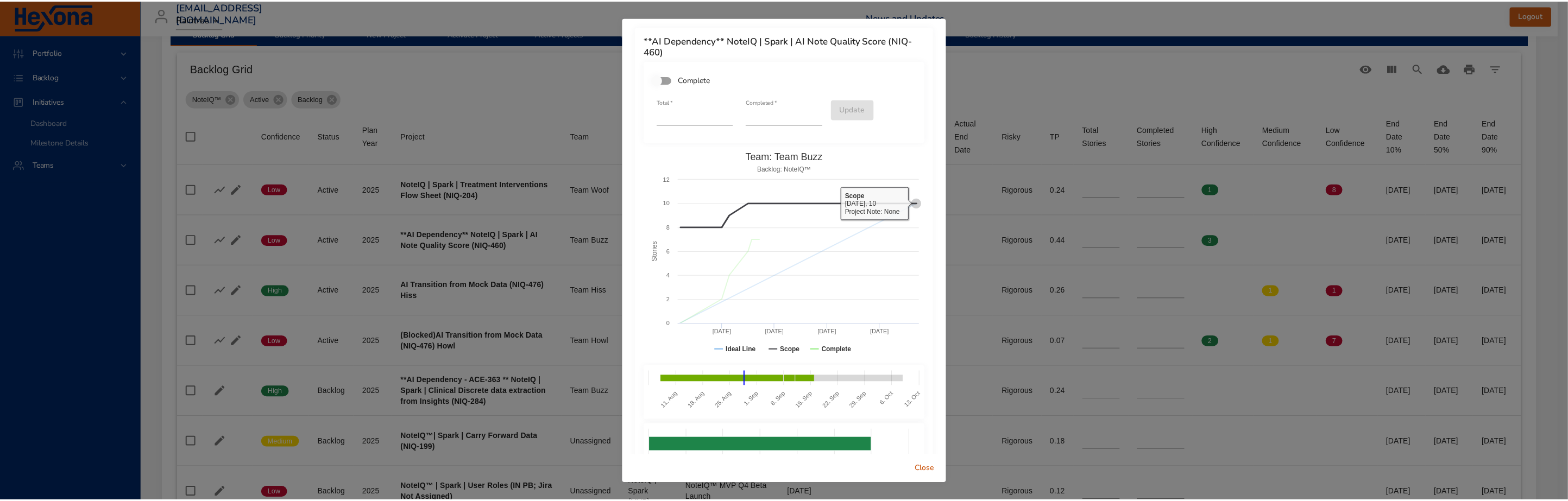
scroll to position [3, 0]
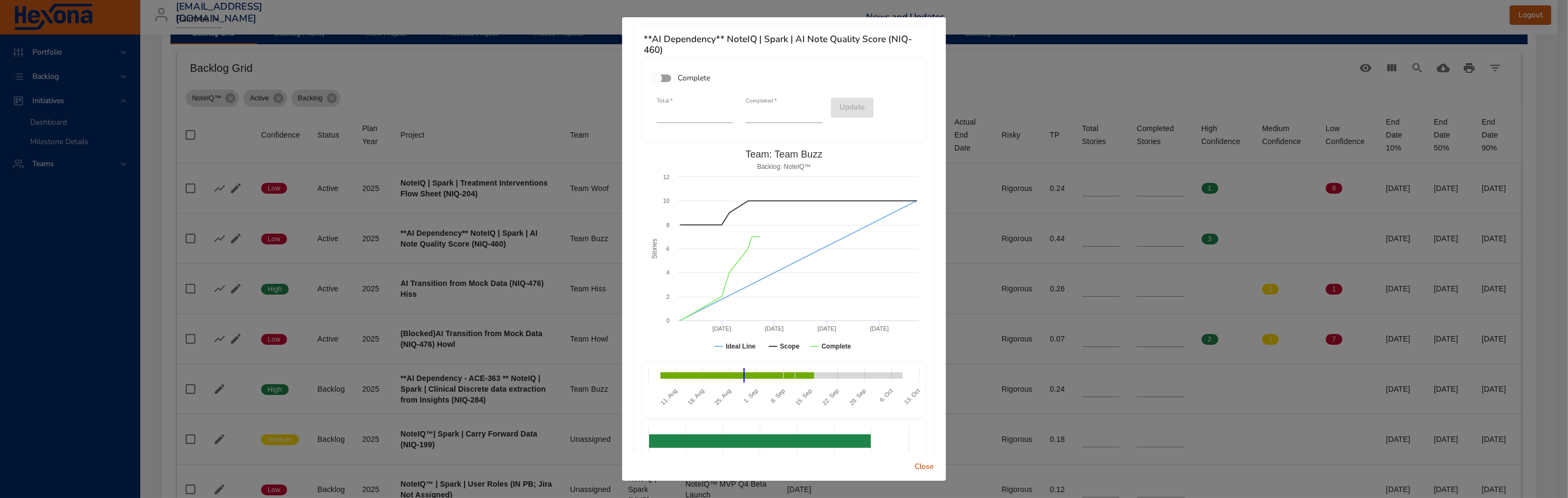
click at [558, 89] on div "**AI Dependency** NoteIQ | Spark | AI Note Quality Score (NIQ-460) Complete Tot…" at bounding box center [784, 249] width 1568 height 498
click at [928, 468] on span "Close" at bounding box center [924, 467] width 26 height 14
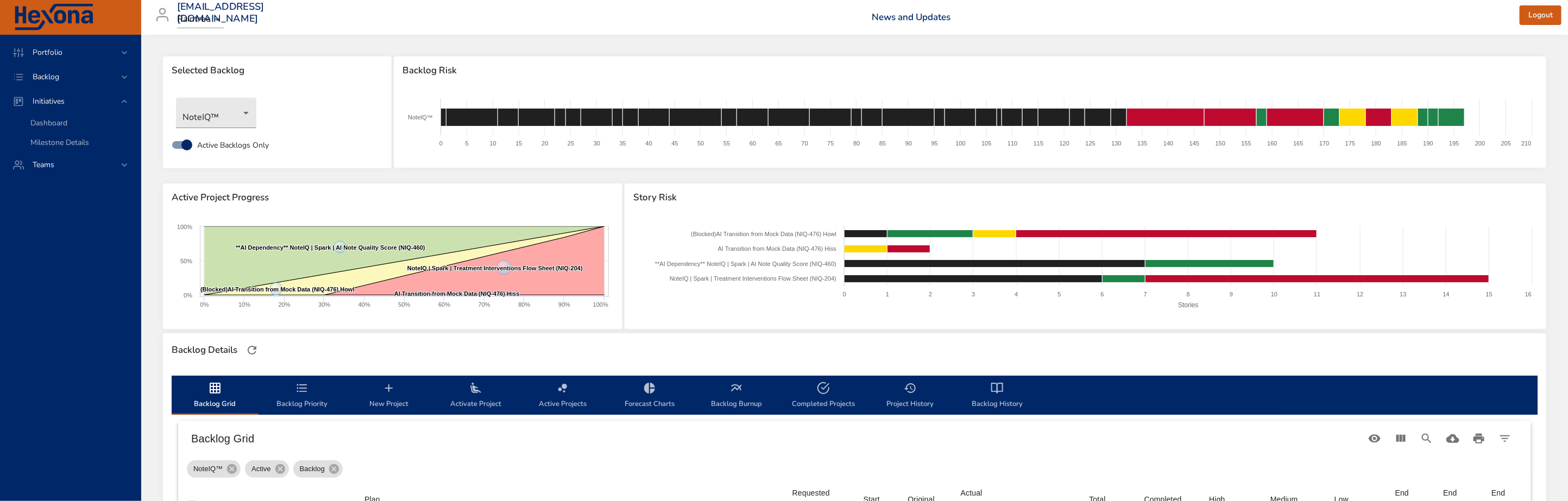
scroll to position [283, 0]
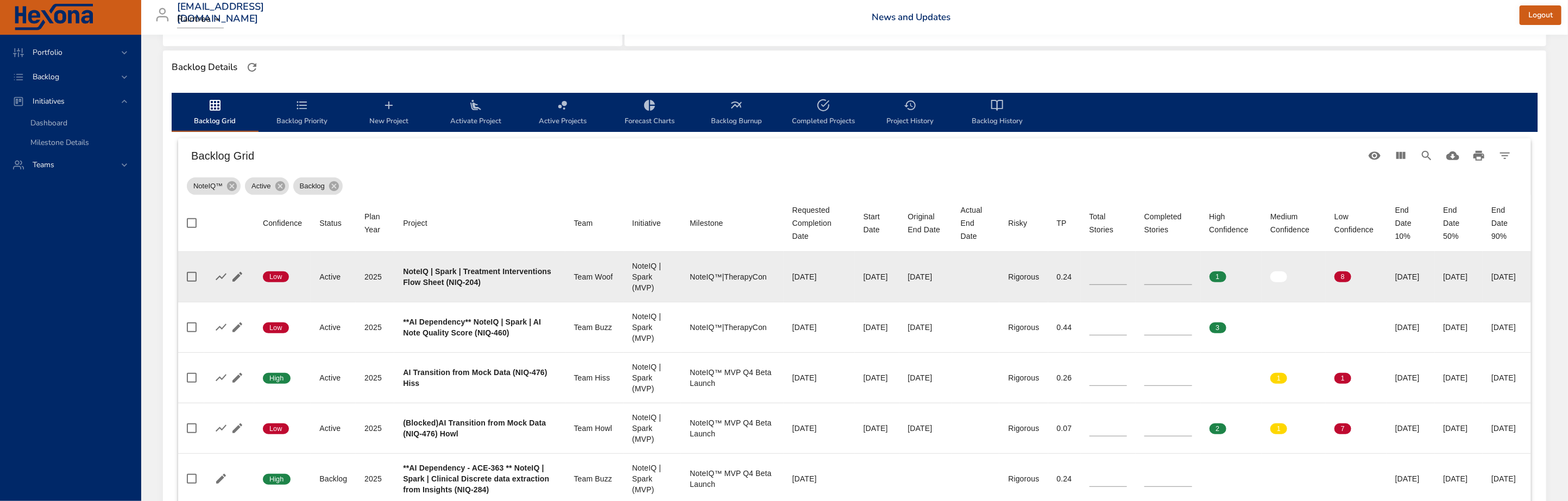
click at [632, 271] on div "NoteIQ | Spark (MVP)" at bounding box center [652, 276] width 40 height 32
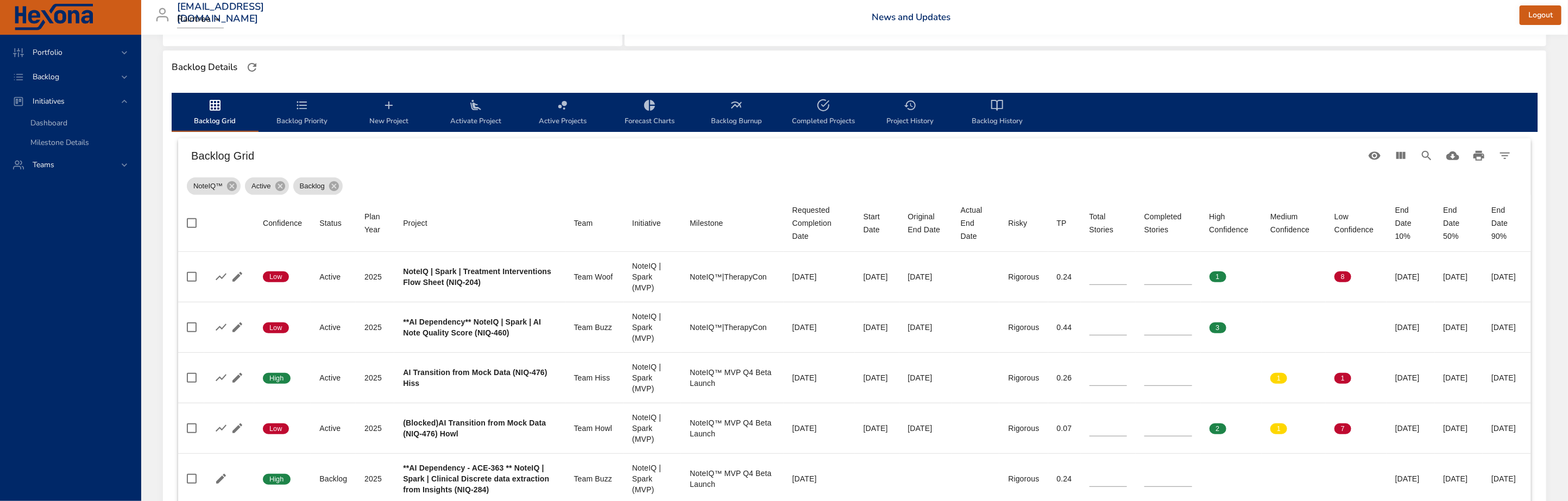
click at [564, 113] on span "Active Projects" at bounding box center [563, 113] width 74 height 29
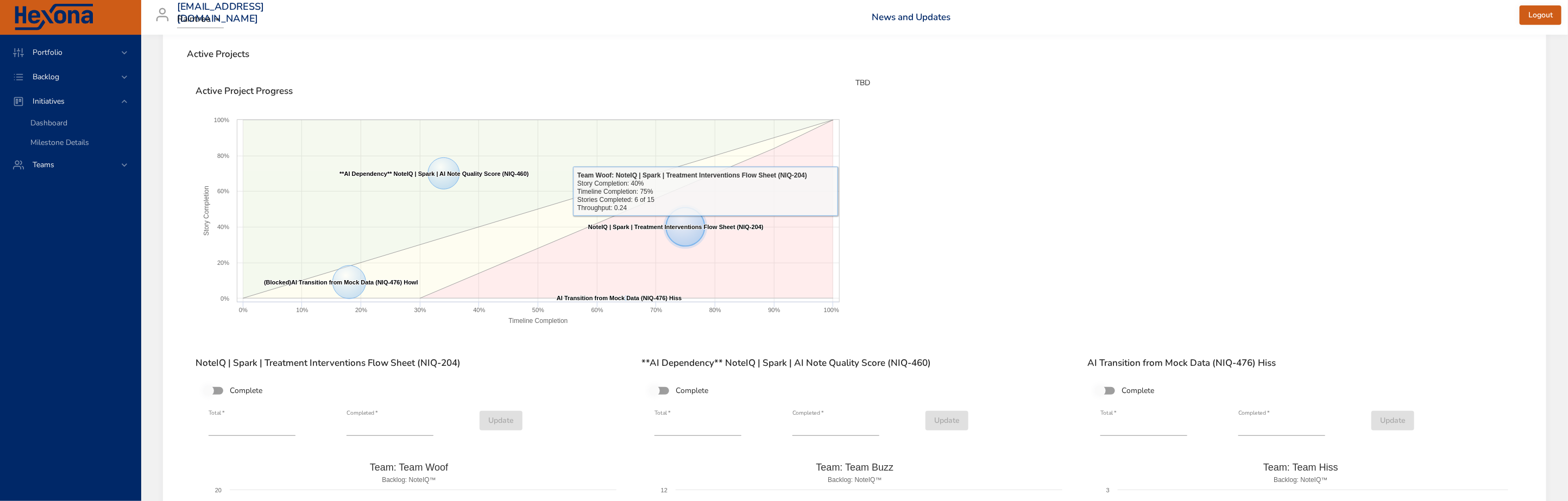
scroll to position [514, 0]
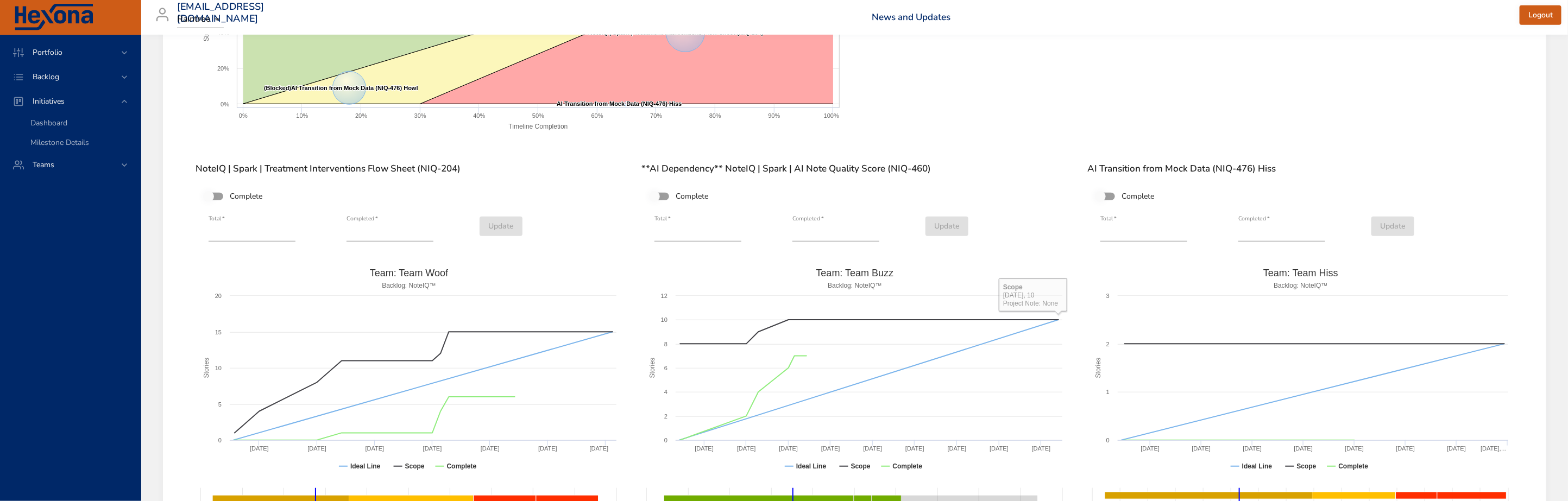
click at [668, 166] on h6 "**AI Dependency** NoteIQ | Spark | AI Note Quality Score (NIQ-460)" at bounding box center [854, 169] width 426 height 11
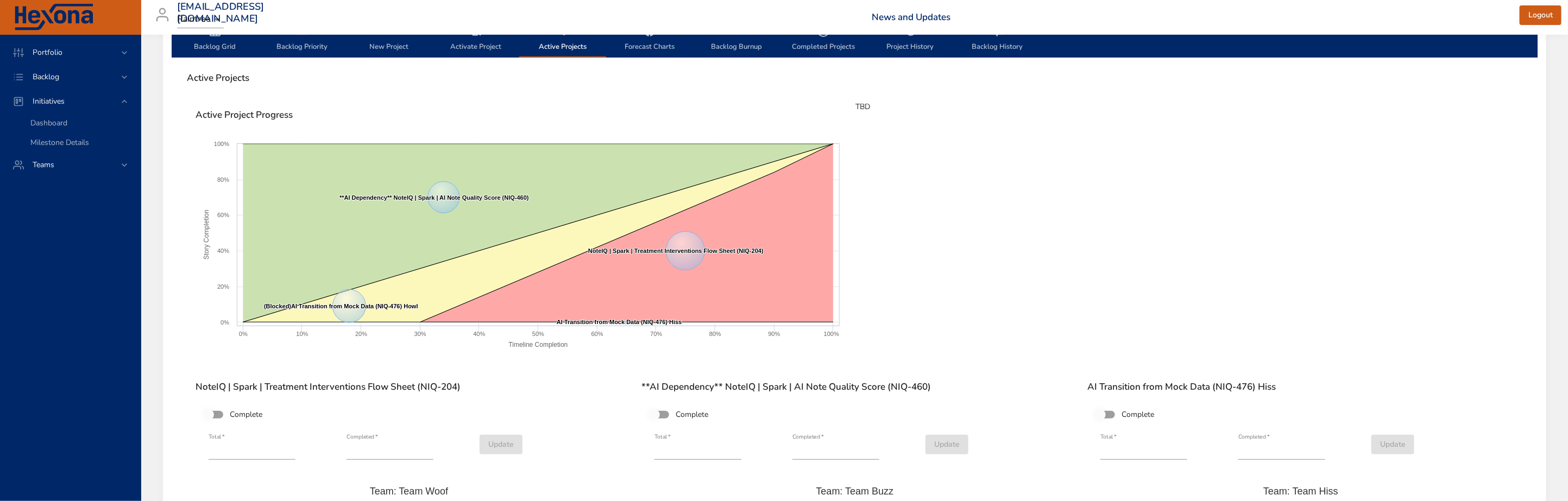
scroll to position [350, 0]
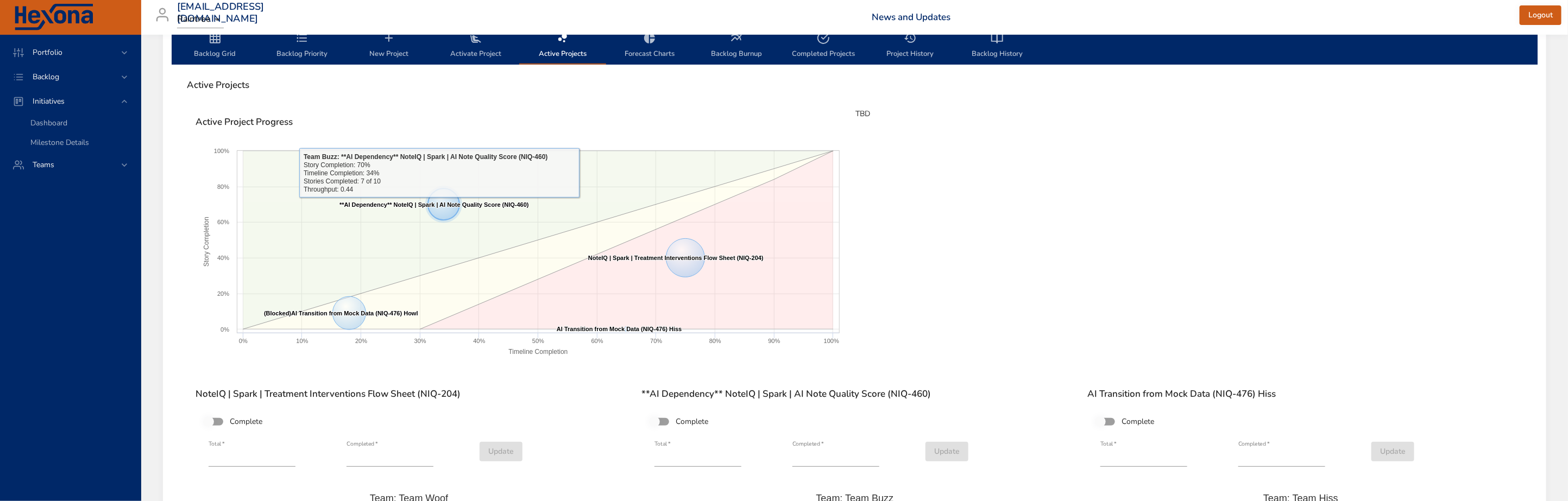
click at [439, 205] on text "**AI Dependency** NoteIQ | Spark | AI Note Quality Score (NIQ-460) ​ **AI Depen…" at bounding box center [434, 205] width 189 height 6
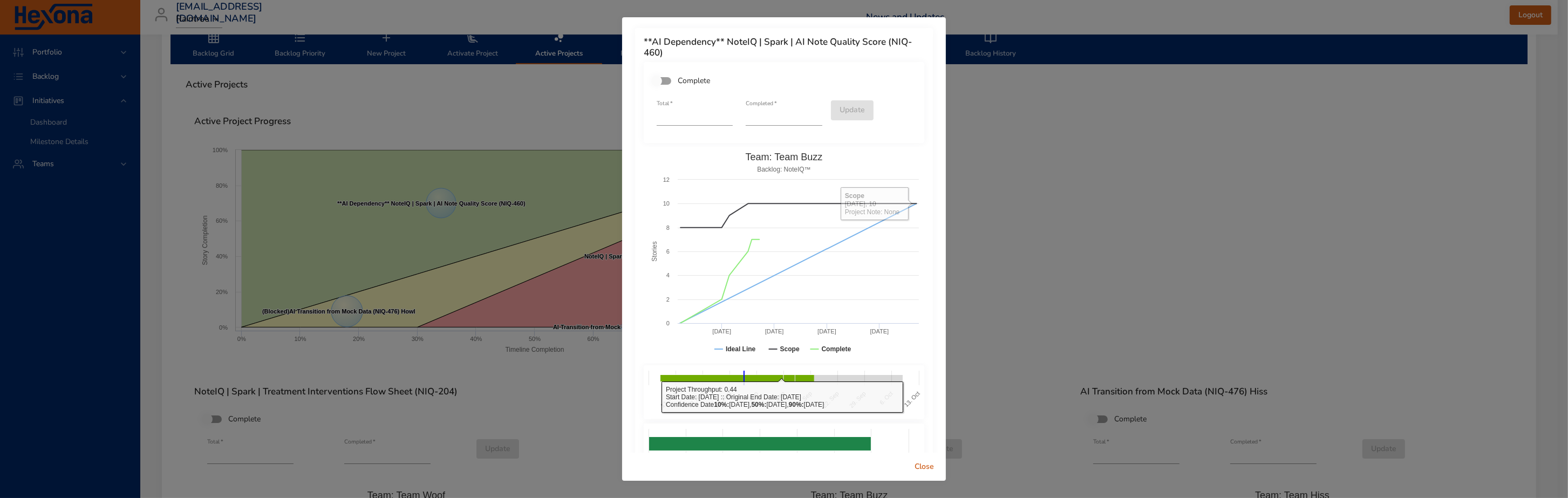
click at [924, 465] on span "Close" at bounding box center [924, 467] width 26 height 14
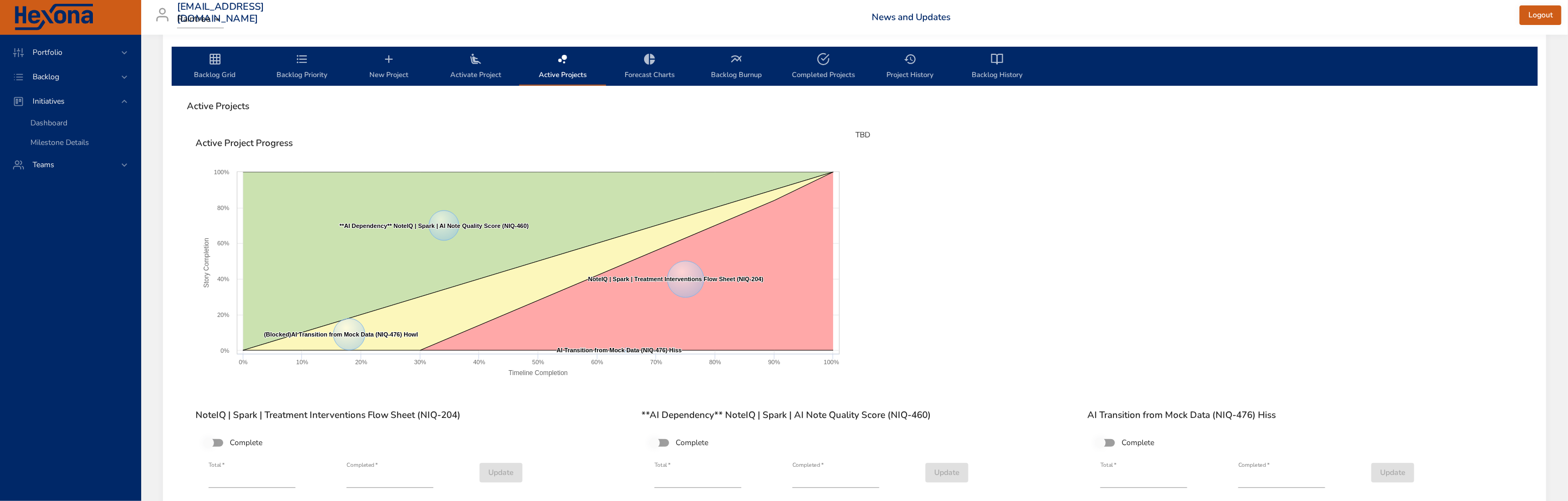
scroll to position [272, 0]
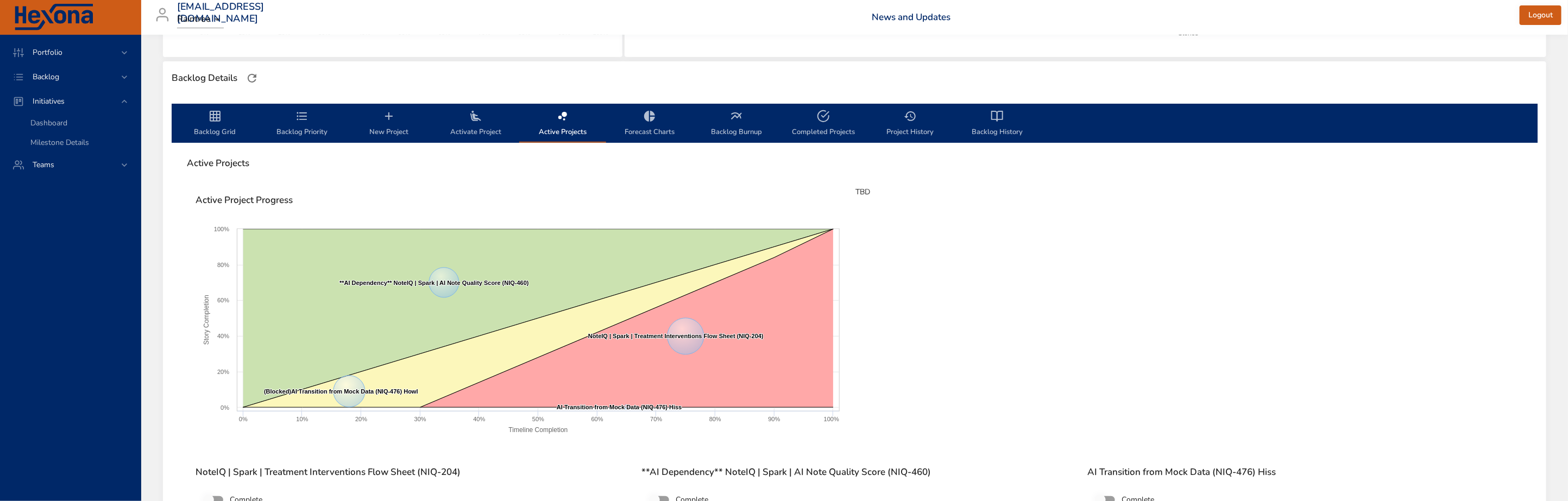
click at [646, 120] on icon "backlog-tab" at bounding box center [649, 116] width 13 height 13
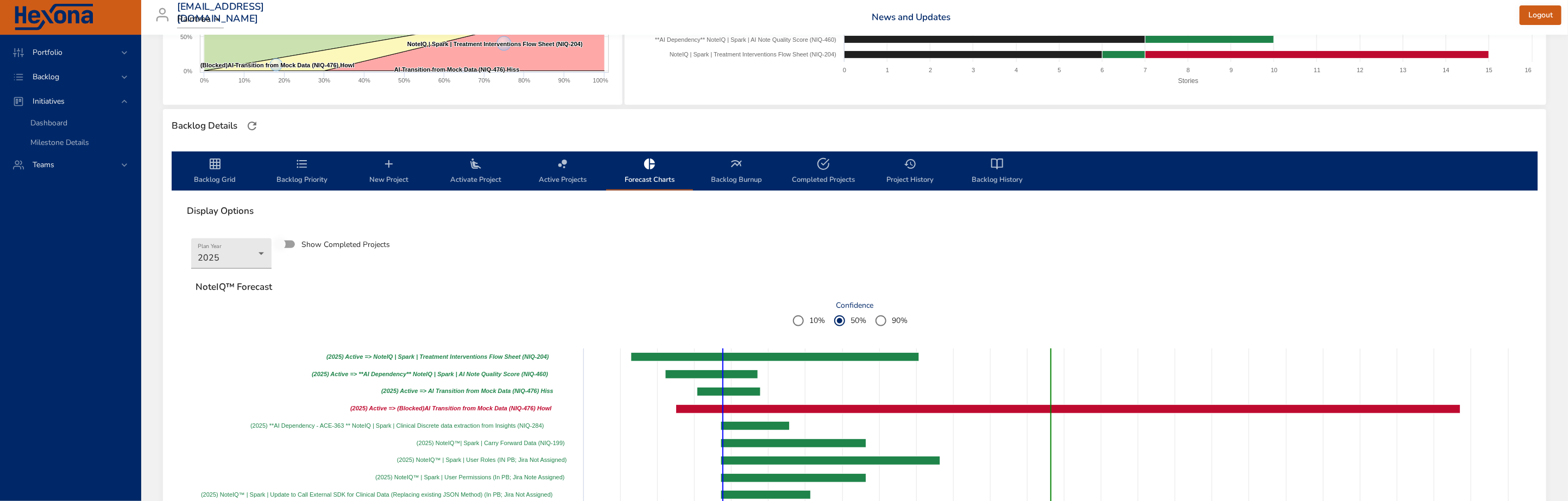
scroll to position [222, 0]
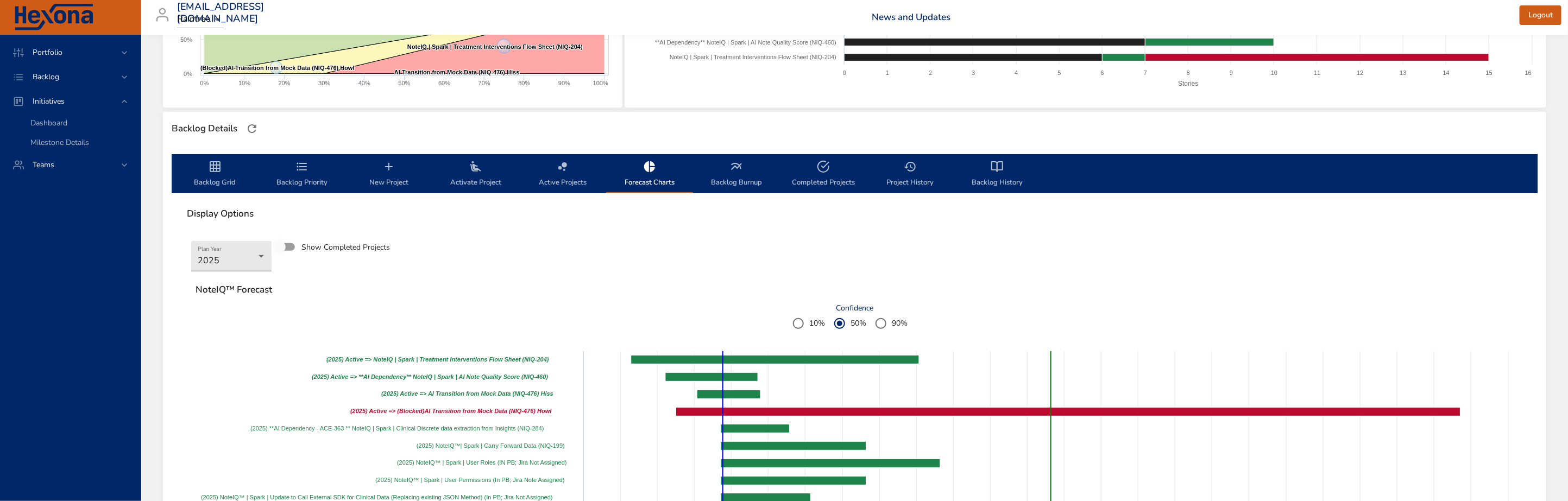
click at [730, 168] on icon "backlog-tab" at bounding box center [736, 167] width 13 height 13
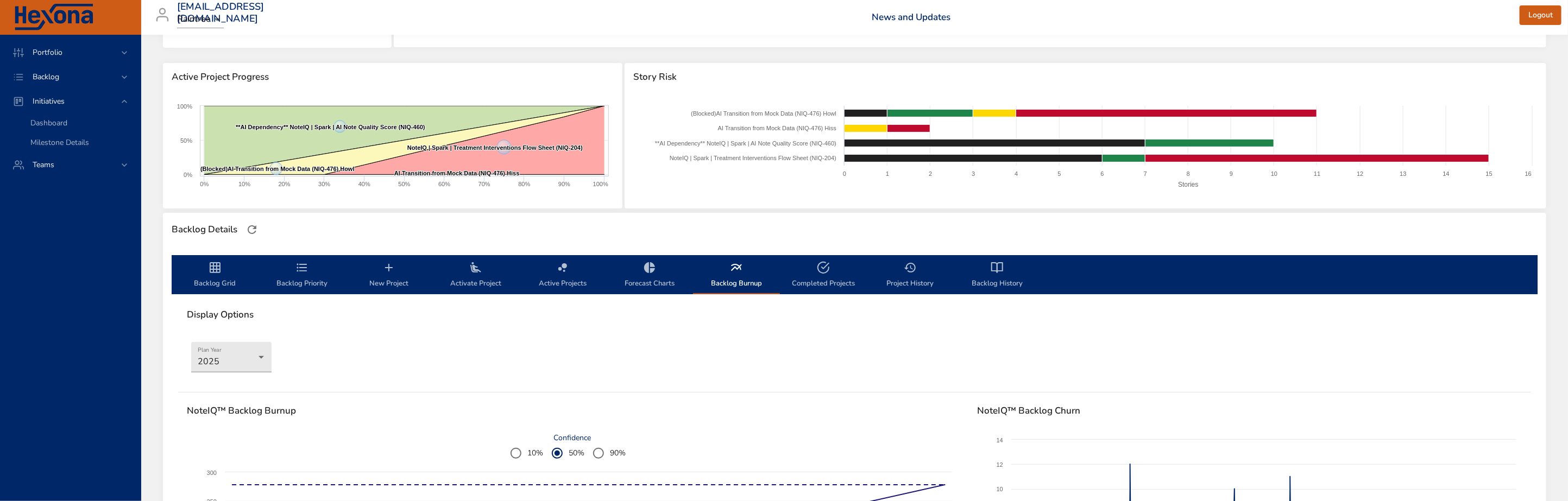
scroll to position [121, 0]
click at [914, 278] on span "Project History" at bounding box center [910, 275] width 74 height 29
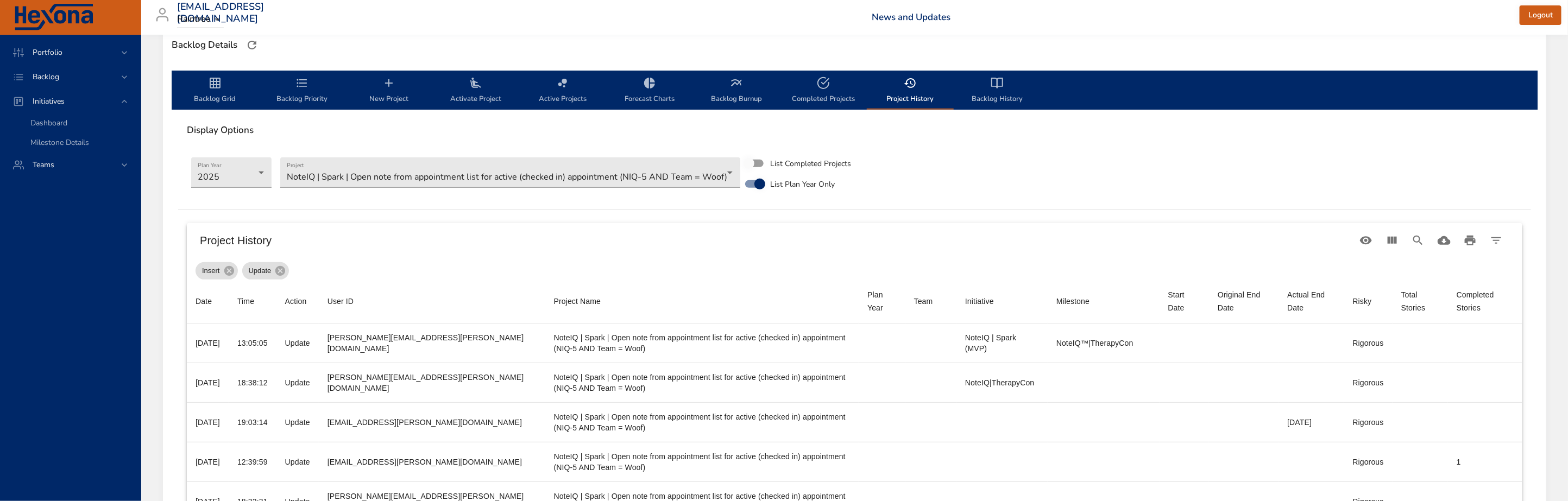
scroll to position [452, 0]
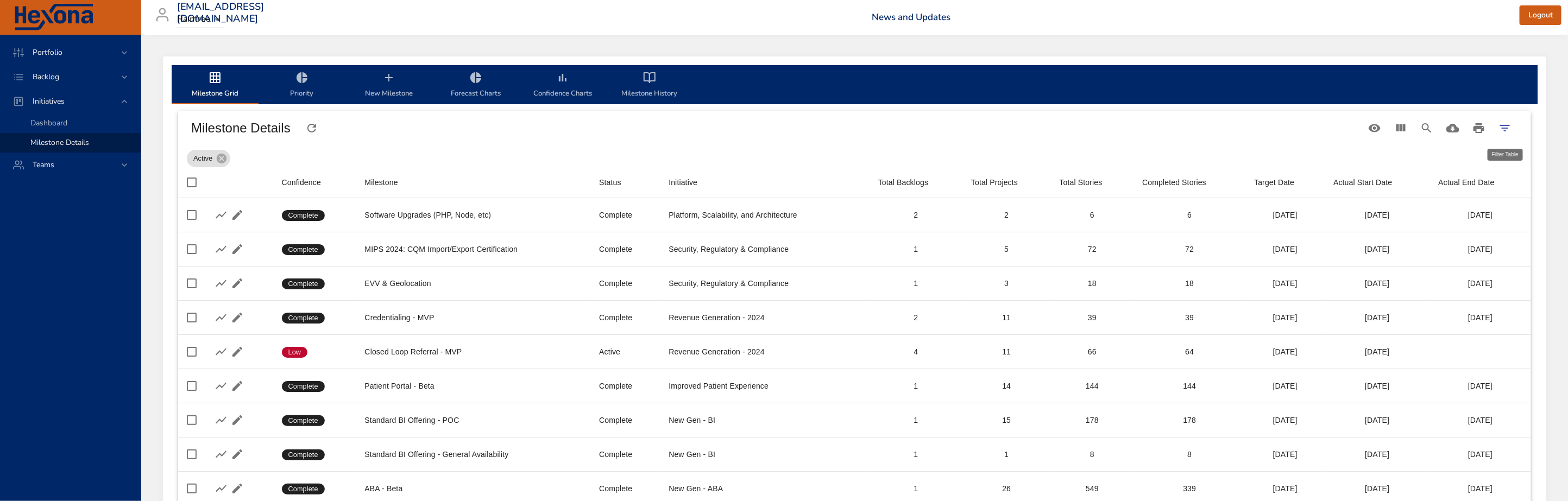
click at [1504, 131] on icon "Filter Table" at bounding box center [1504, 128] width 10 height 6
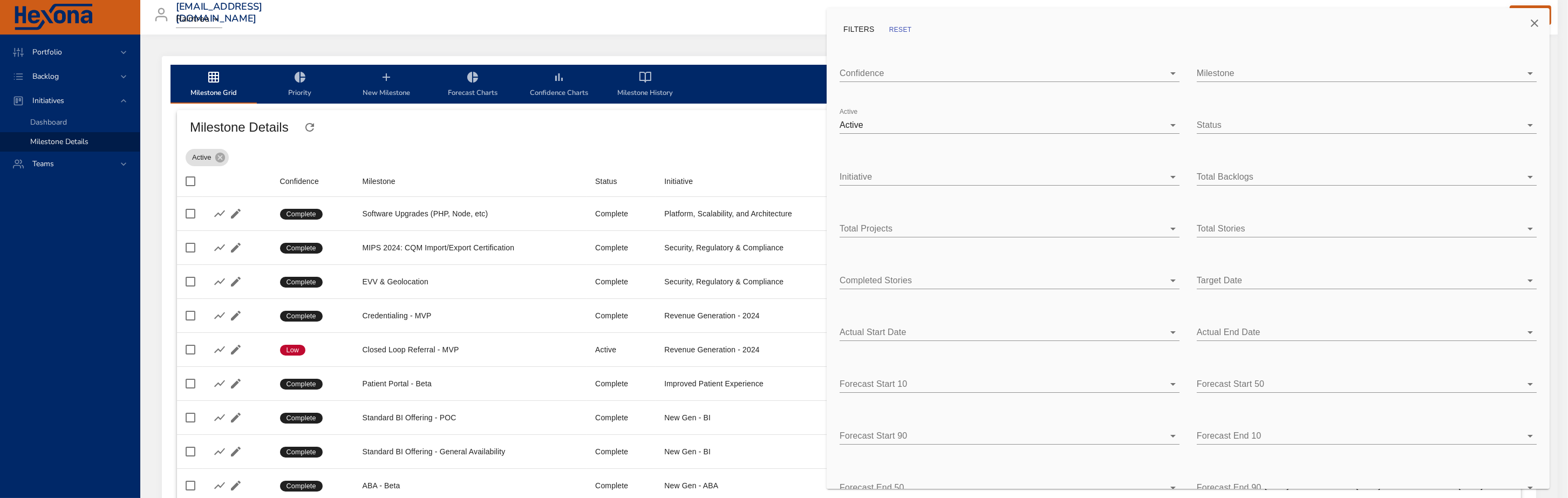
click at [1176, 123] on body "Portfolio Backlog Initiatives Dashboard Milestone Details Teams [EMAIL_ADDRESS]…" at bounding box center [784, 249] width 1568 height 498
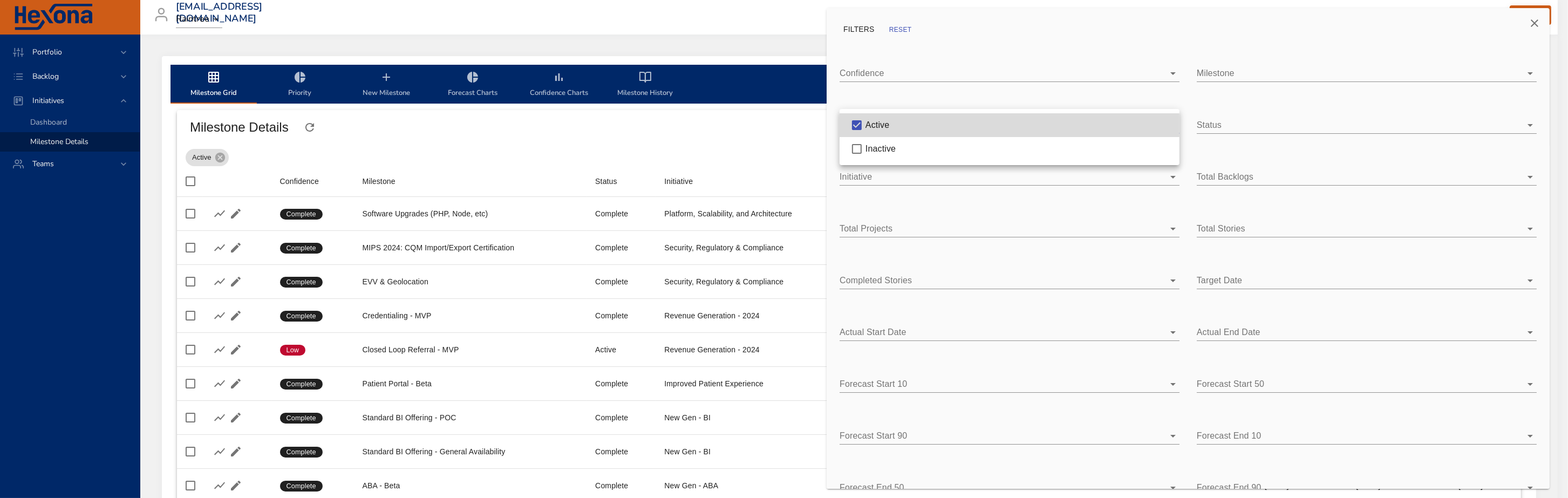
click at [1140, 103] on div at bounding box center [784, 249] width 1568 height 498
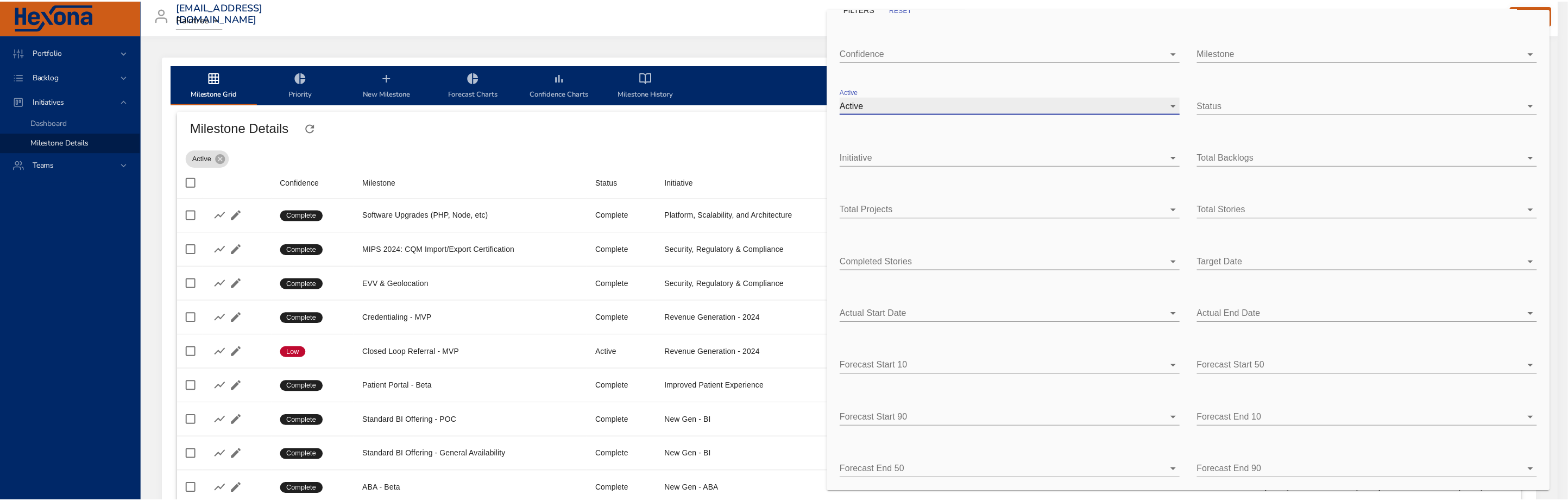
scroll to position [10, 0]
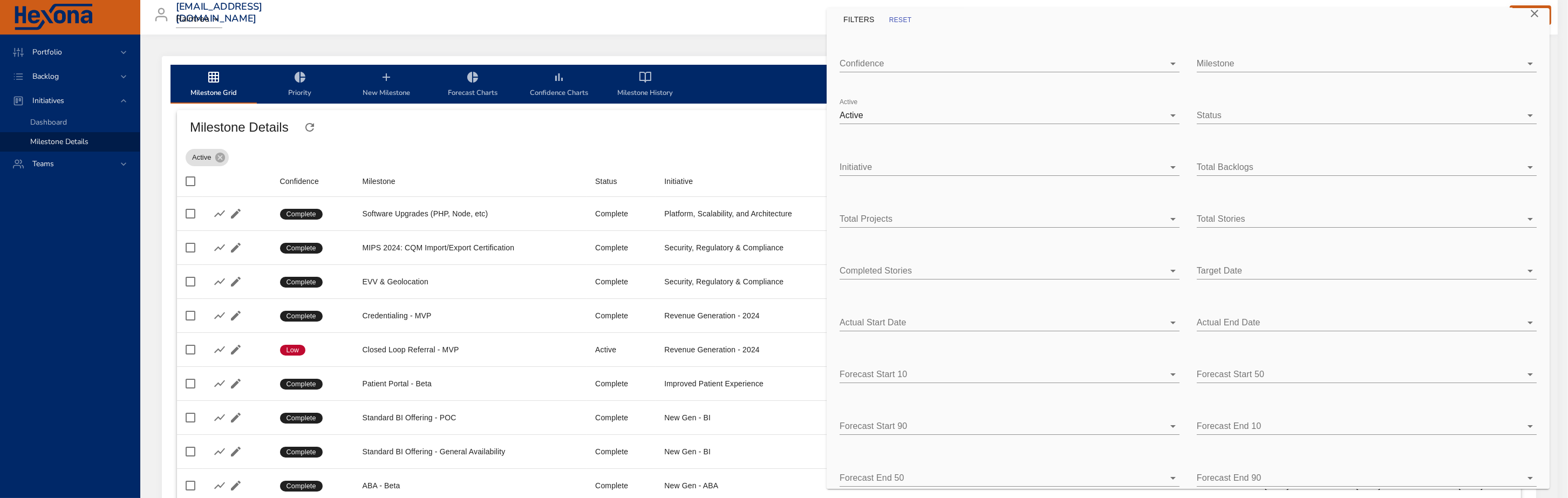
click at [684, 146] on div at bounding box center [784, 249] width 1568 height 498
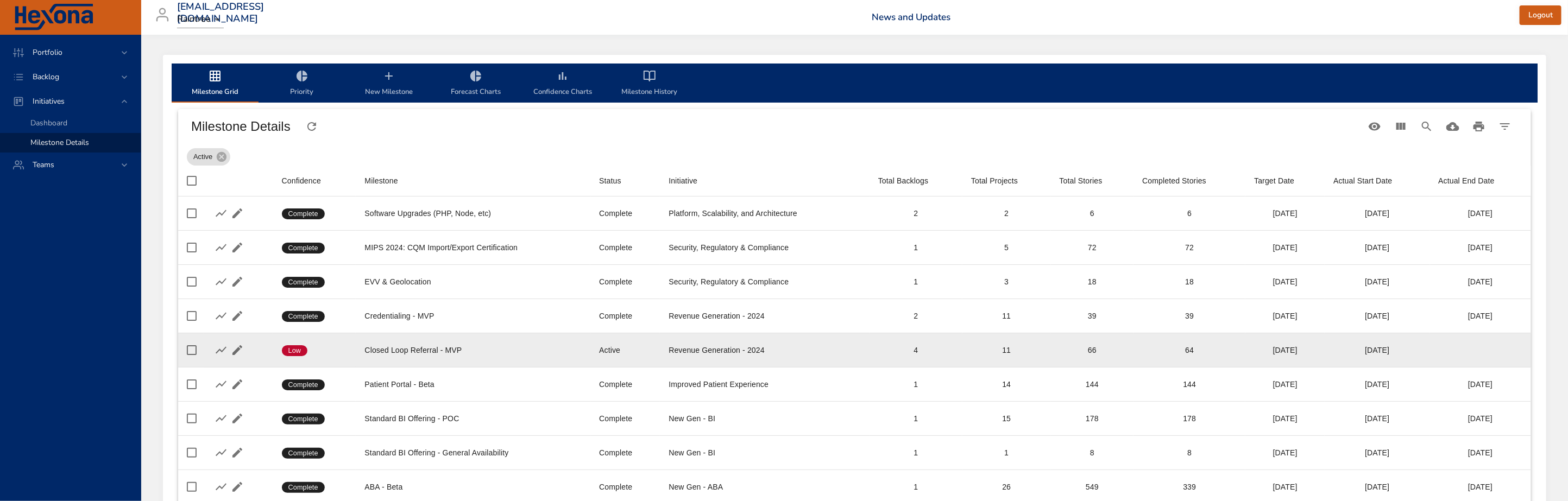
scroll to position [3, 0]
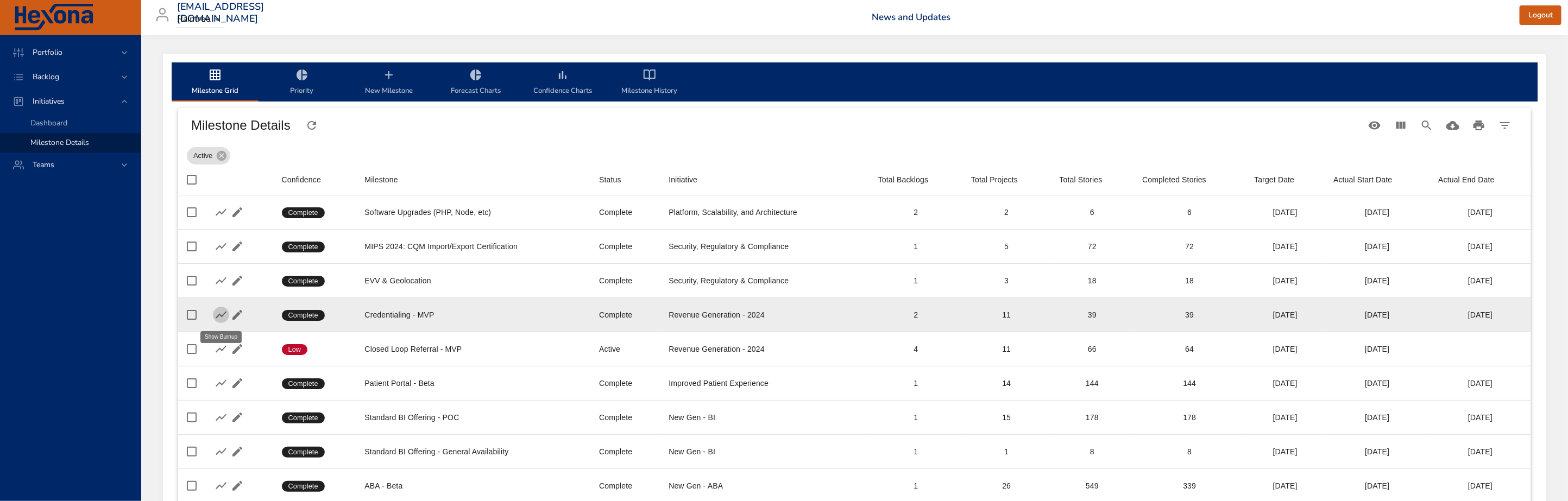
click at [220, 312] on icon "button" at bounding box center [220, 314] width 13 height 13
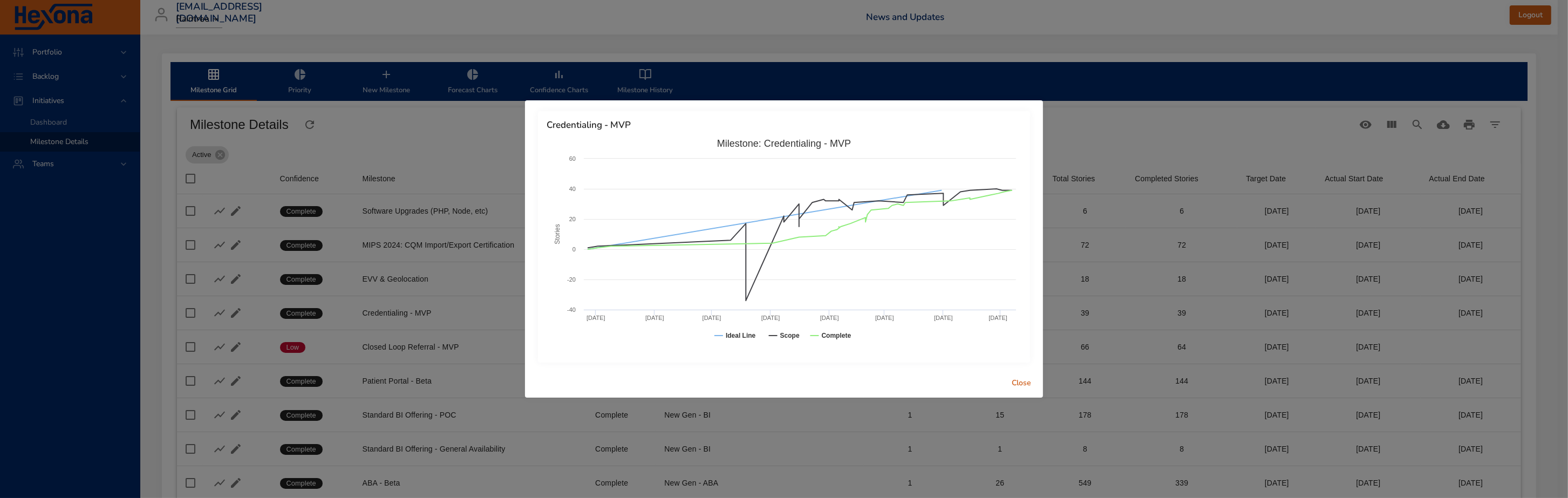
click at [1022, 387] on span "Close" at bounding box center [1022, 383] width 26 height 14
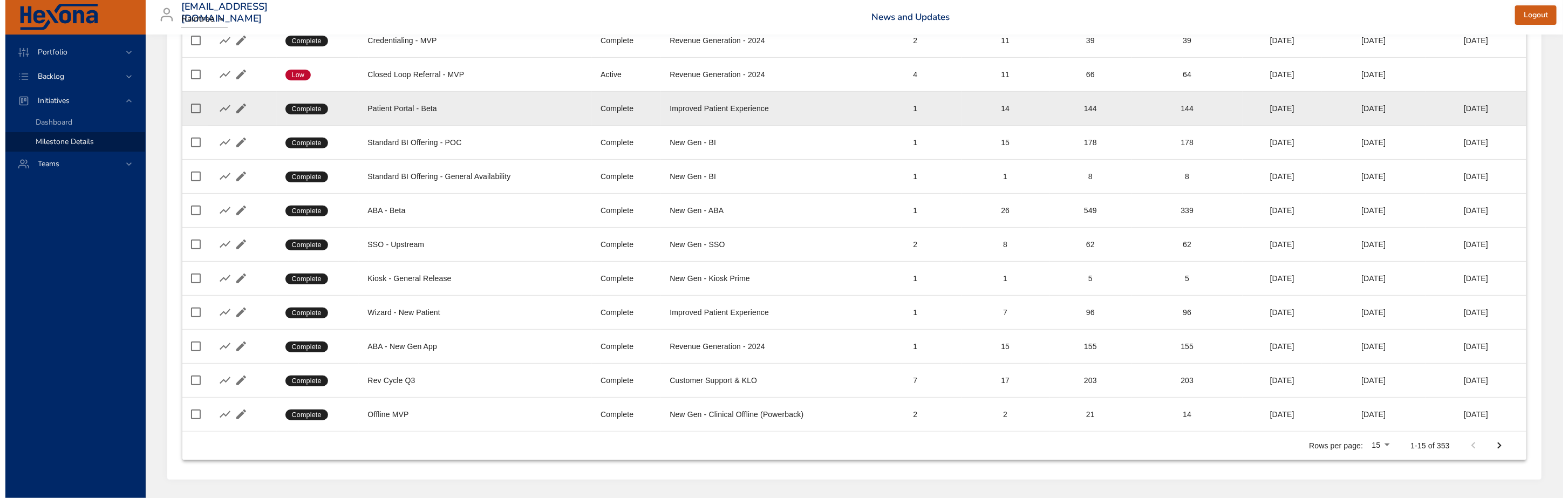
scroll to position [314, 0]
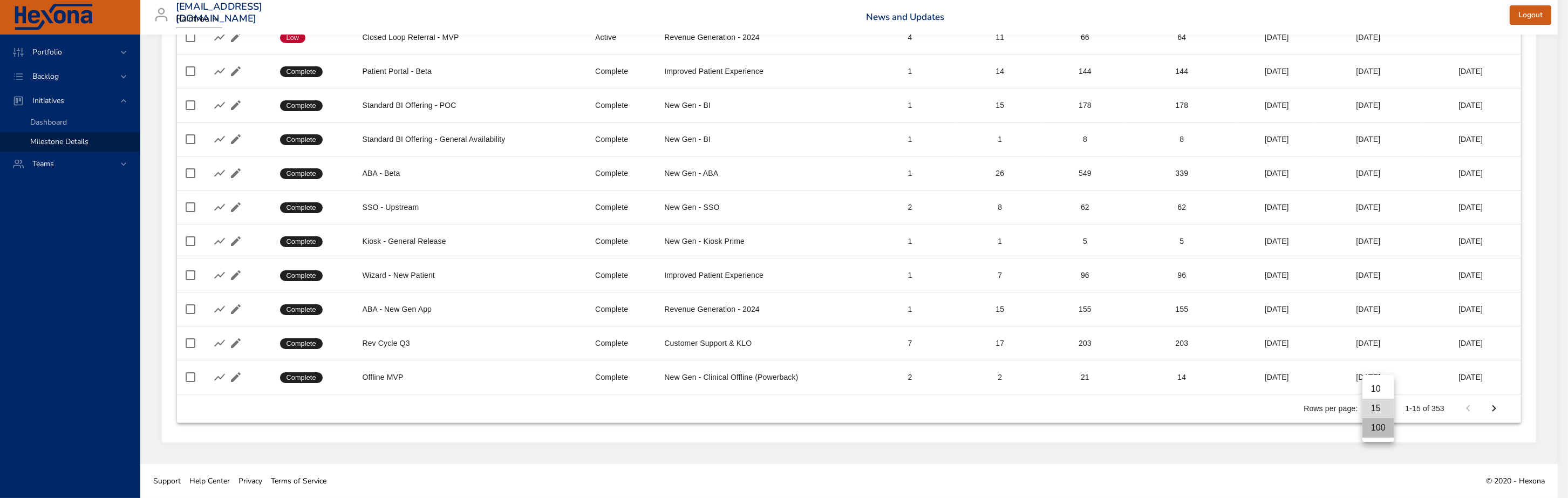
click at [1378, 431] on li "100" at bounding box center [1378, 428] width 32 height 19
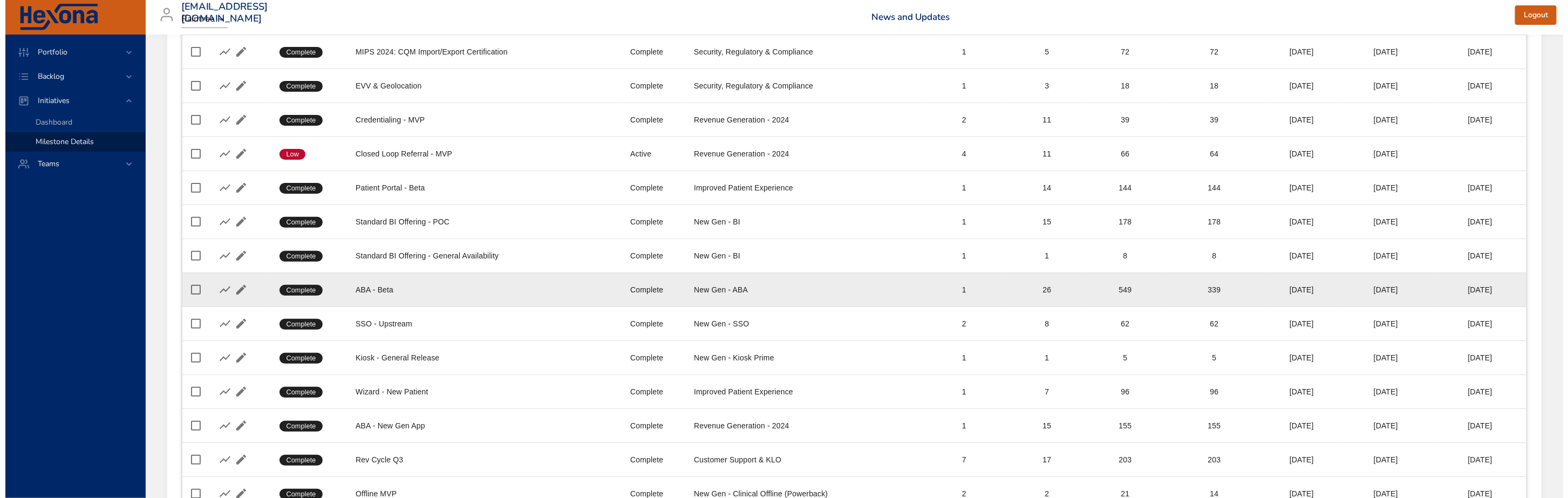
scroll to position [0, 0]
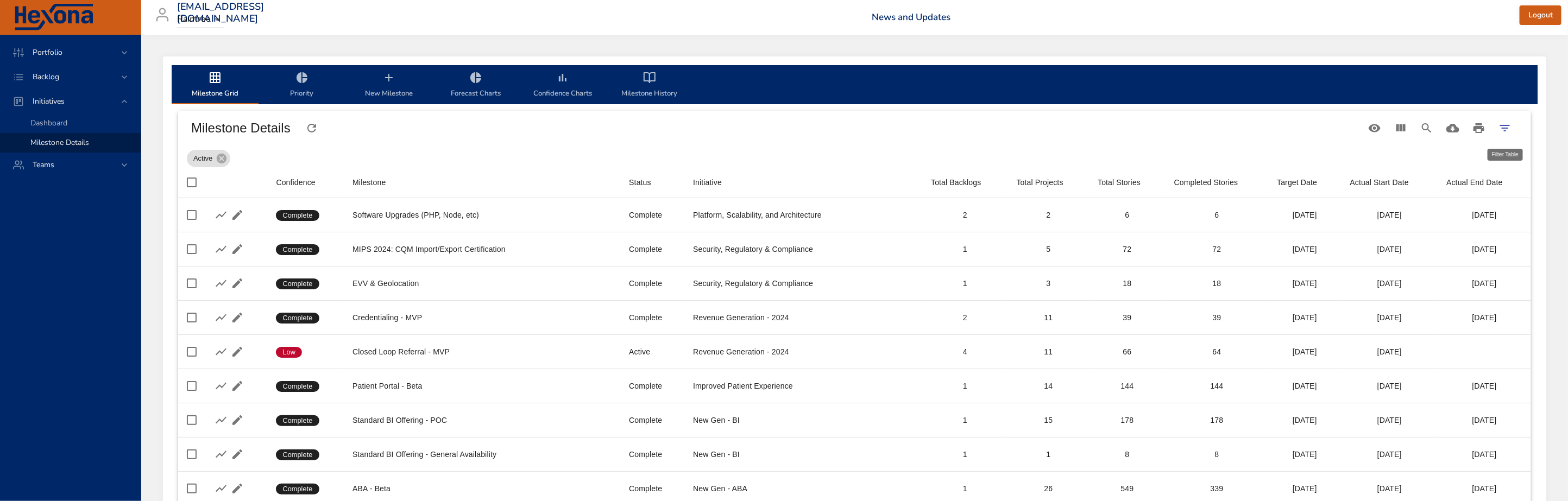
click at [1507, 131] on icon "Filter Table" at bounding box center [1504, 128] width 13 height 13
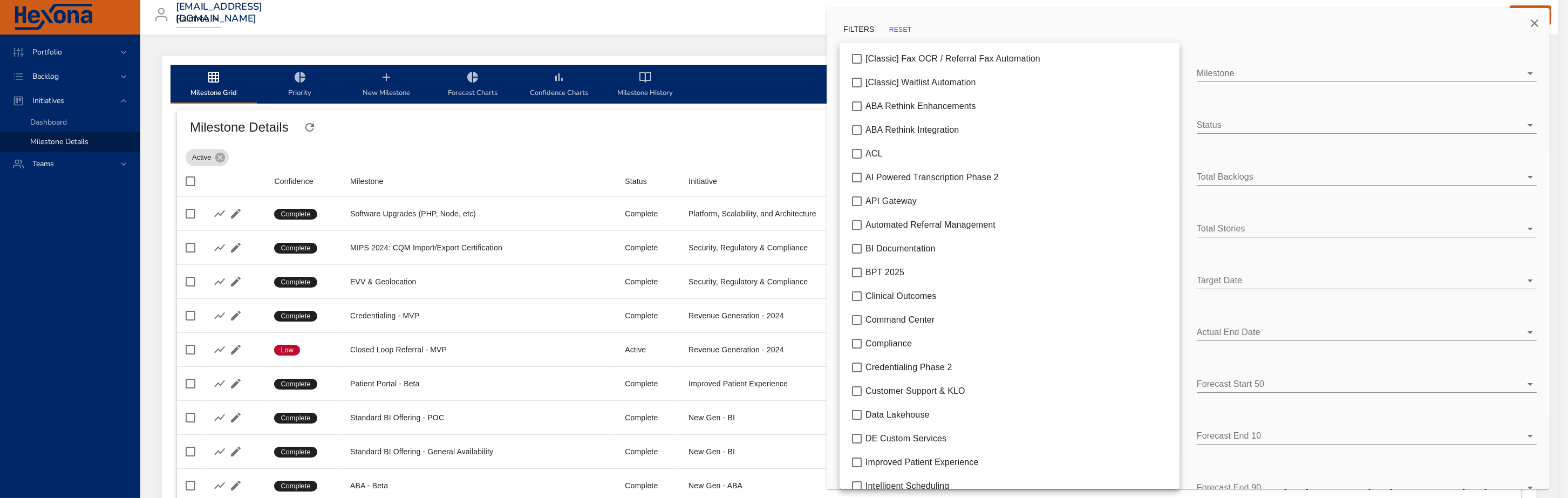
click at [904, 172] on body "Portfolio Backlog Initiatives Dashboard Milestone Details Teams [EMAIL_ADDRESS]…" at bounding box center [784, 249] width 1568 height 498
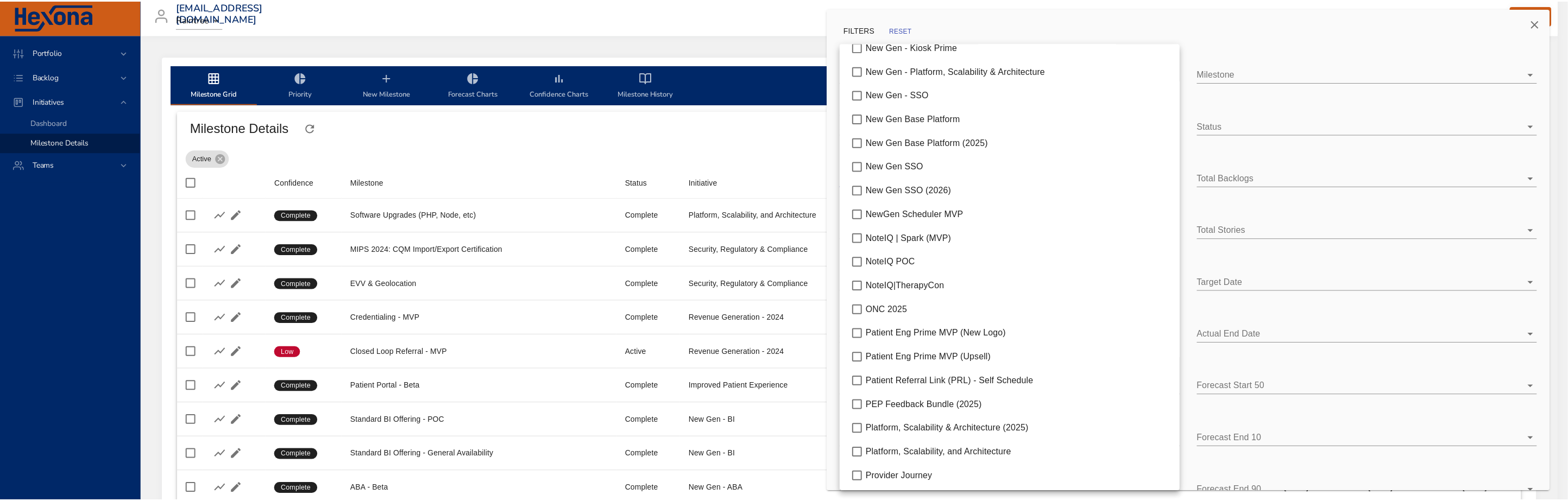
scroll to position [639, 0]
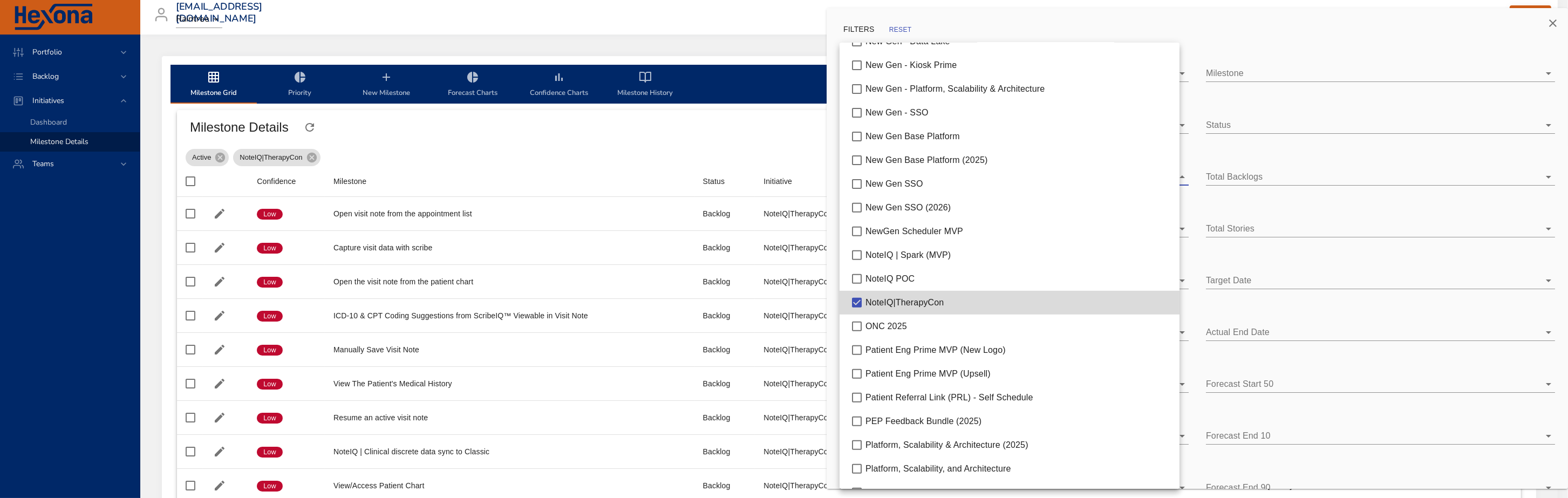
click at [524, 152] on div at bounding box center [784, 249] width 1568 height 498
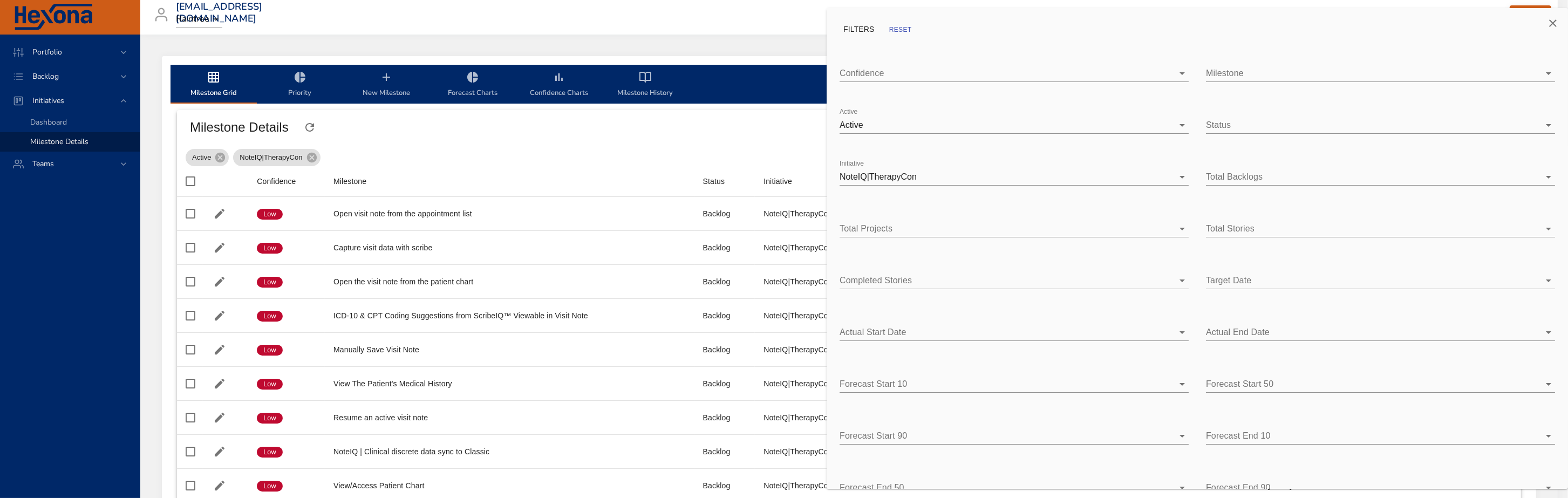
click at [702, 146] on div at bounding box center [784, 249] width 1568 height 498
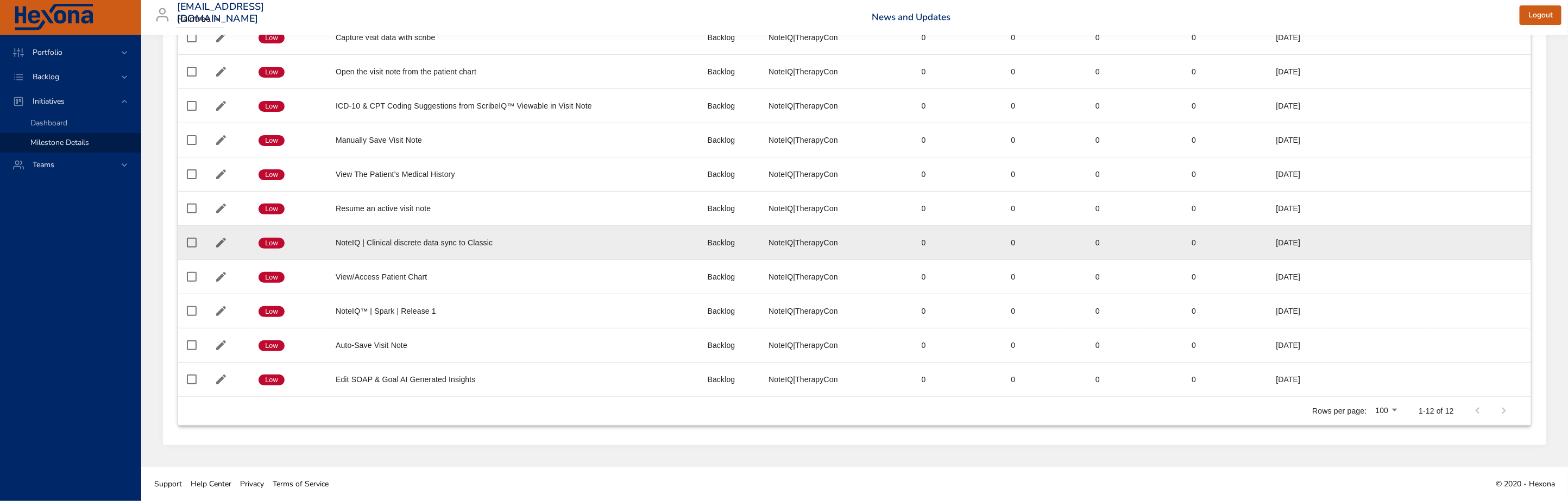
scroll to position [0, 0]
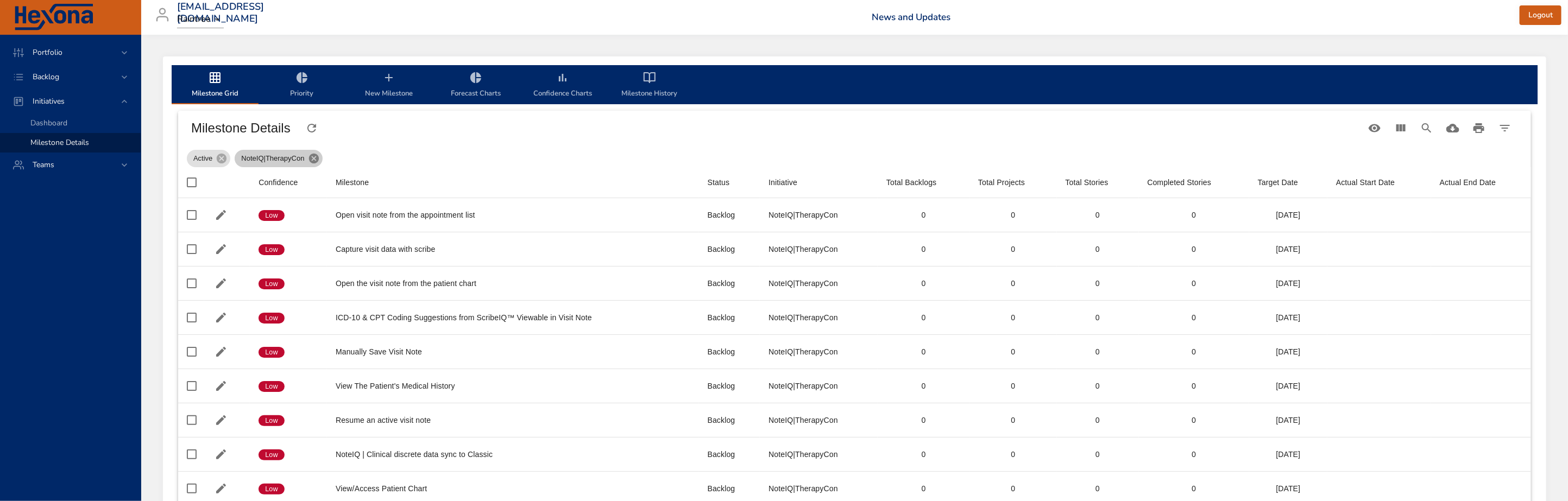
click at [312, 158] on icon at bounding box center [314, 158] width 12 height 12
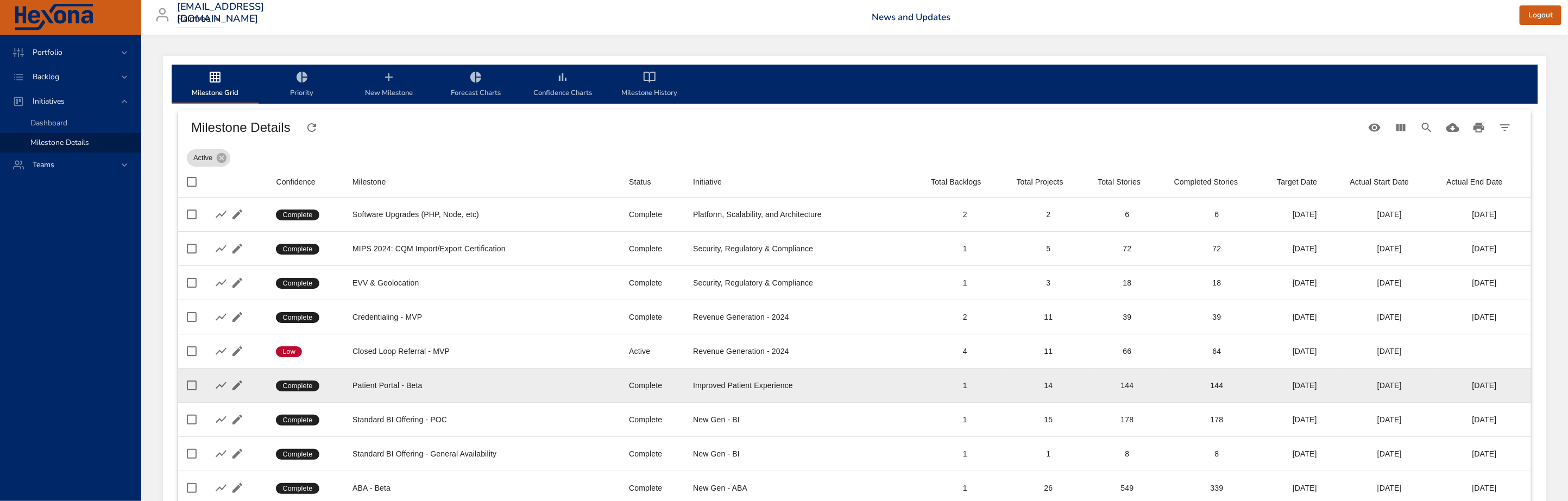
scroll to position [3, 0]
